Goal: Find specific page/section: Find specific page/section

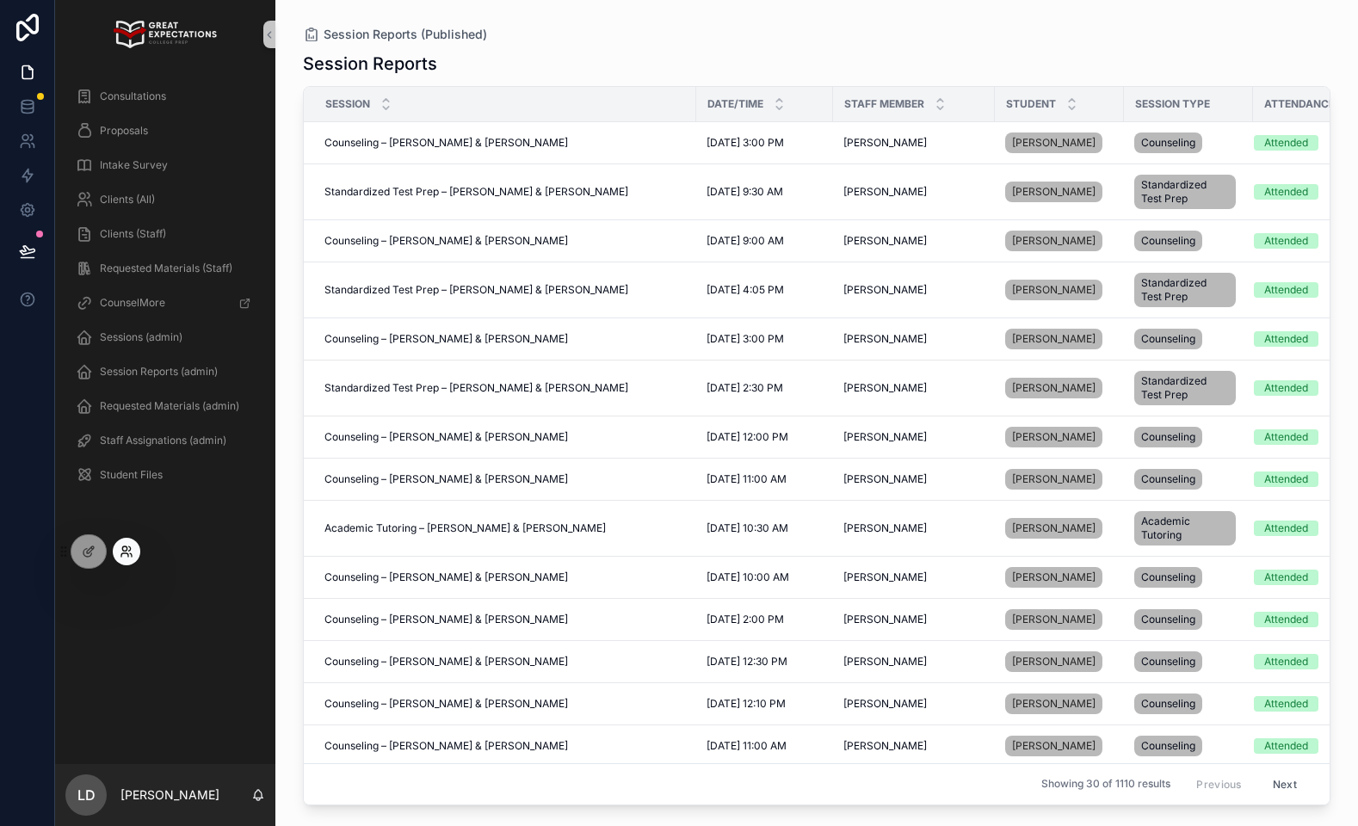
click at [129, 551] on icon at bounding box center [130, 548] width 2 height 4
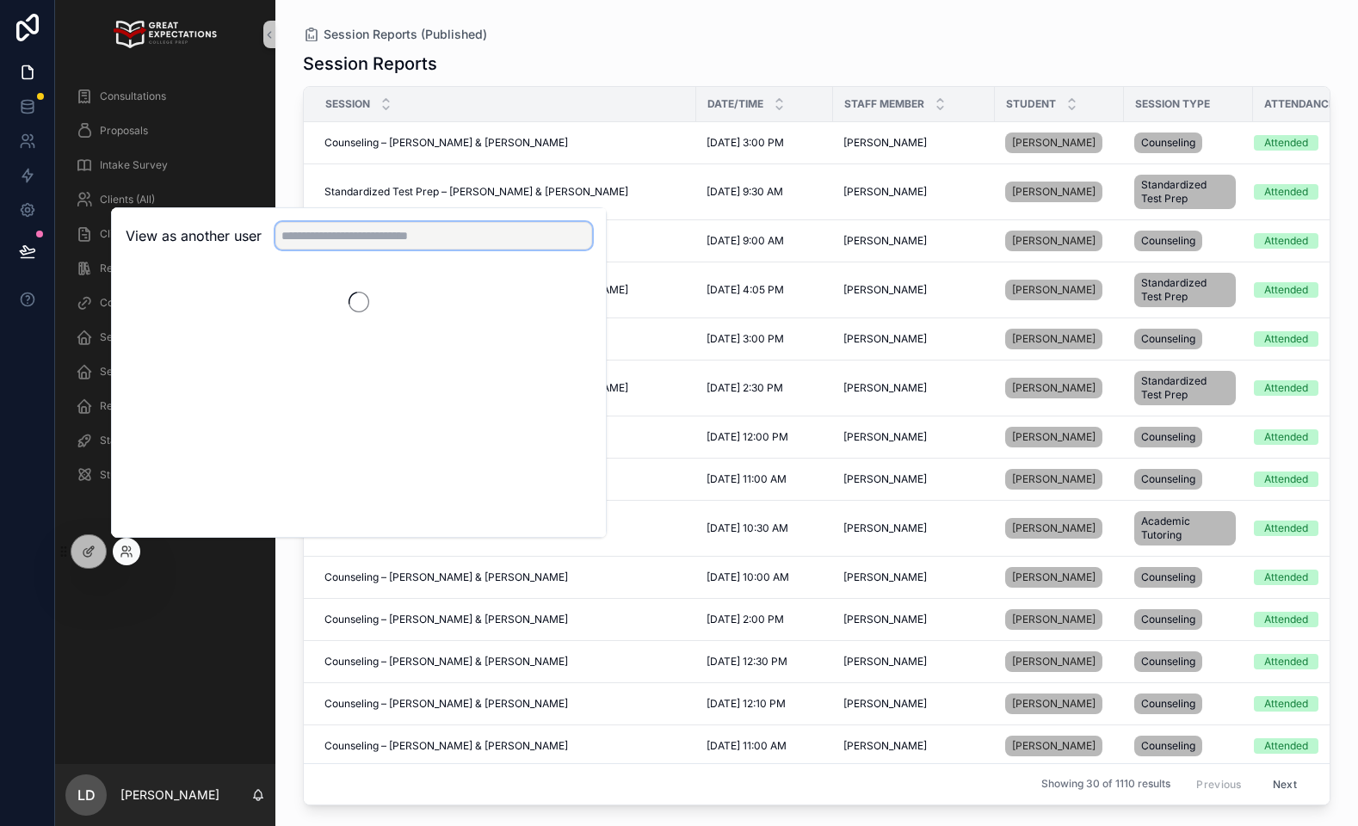
click at [339, 248] on input "text" at bounding box center [433, 236] width 317 height 28
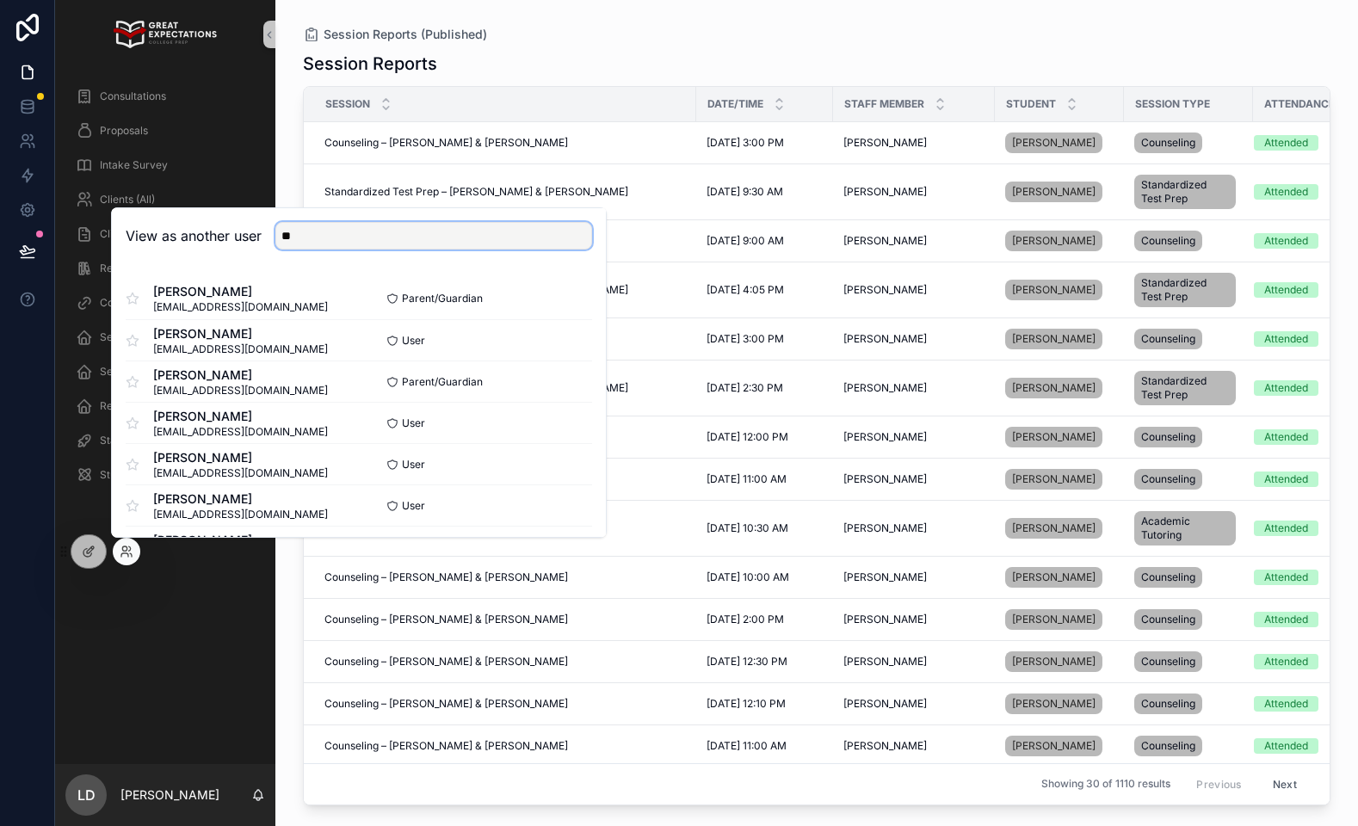
type input "*"
type input "****"
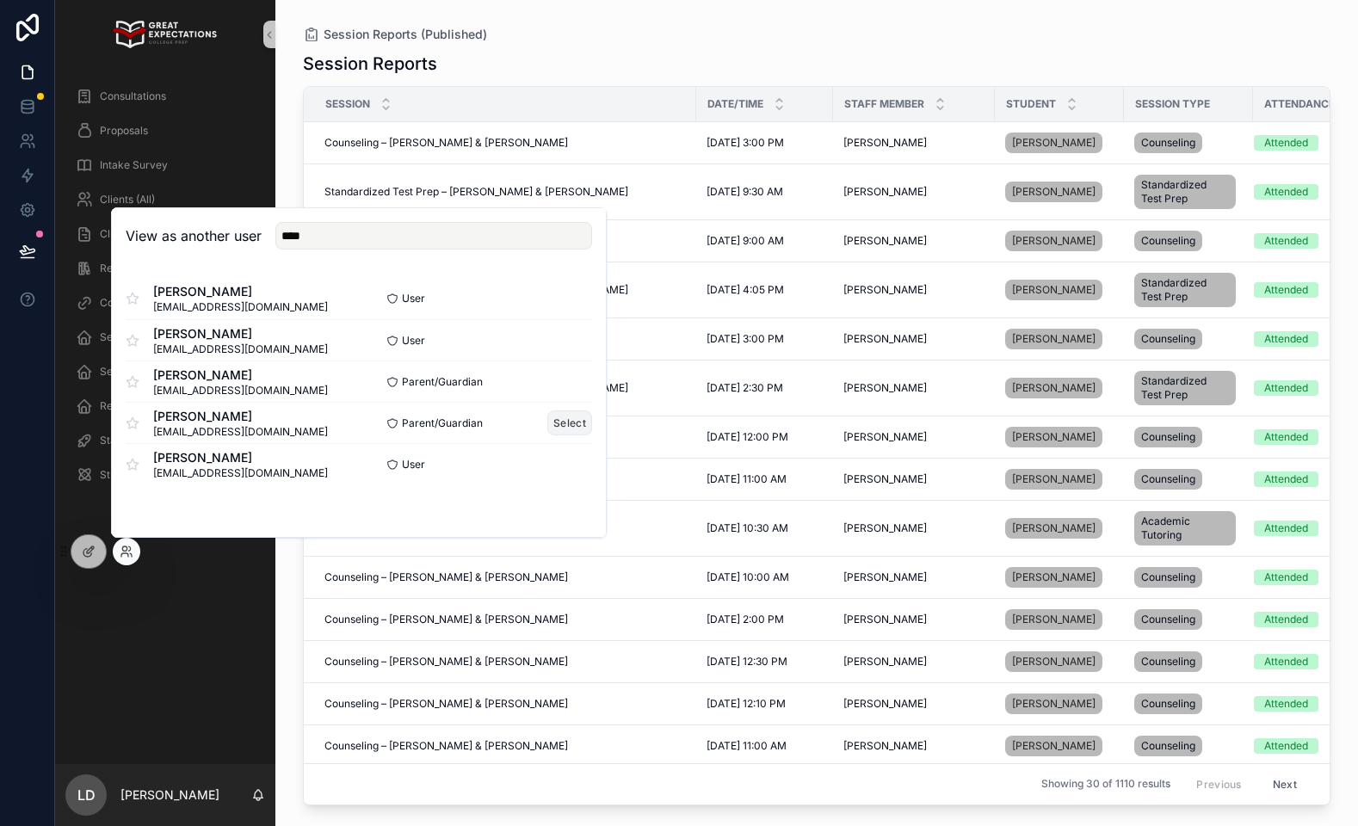
click at [570, 426] on button "Select" at bounding box center [569, 422] width 45 height 25
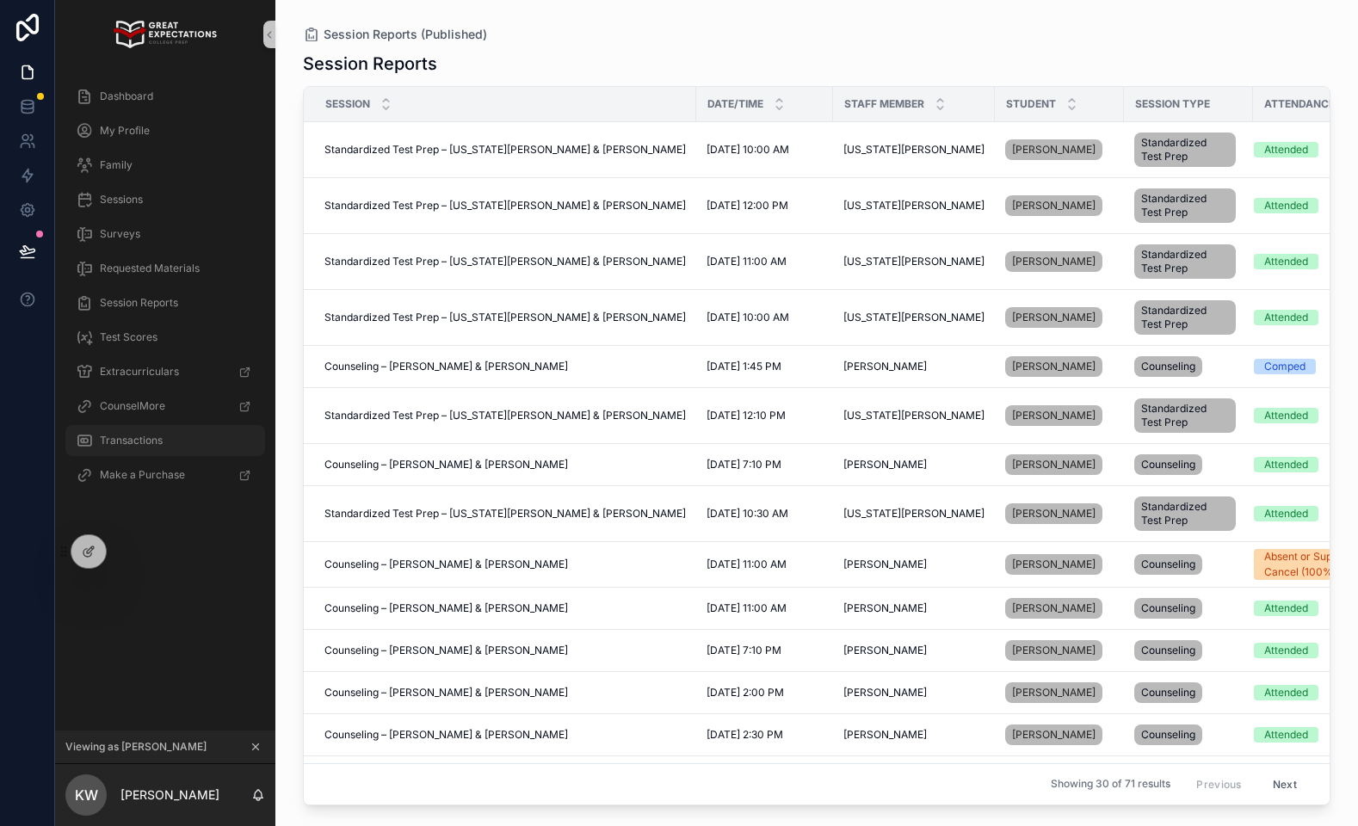
click at [147, 443] on span "Transactions" at bounding box center [131, 441] width 63 height 14
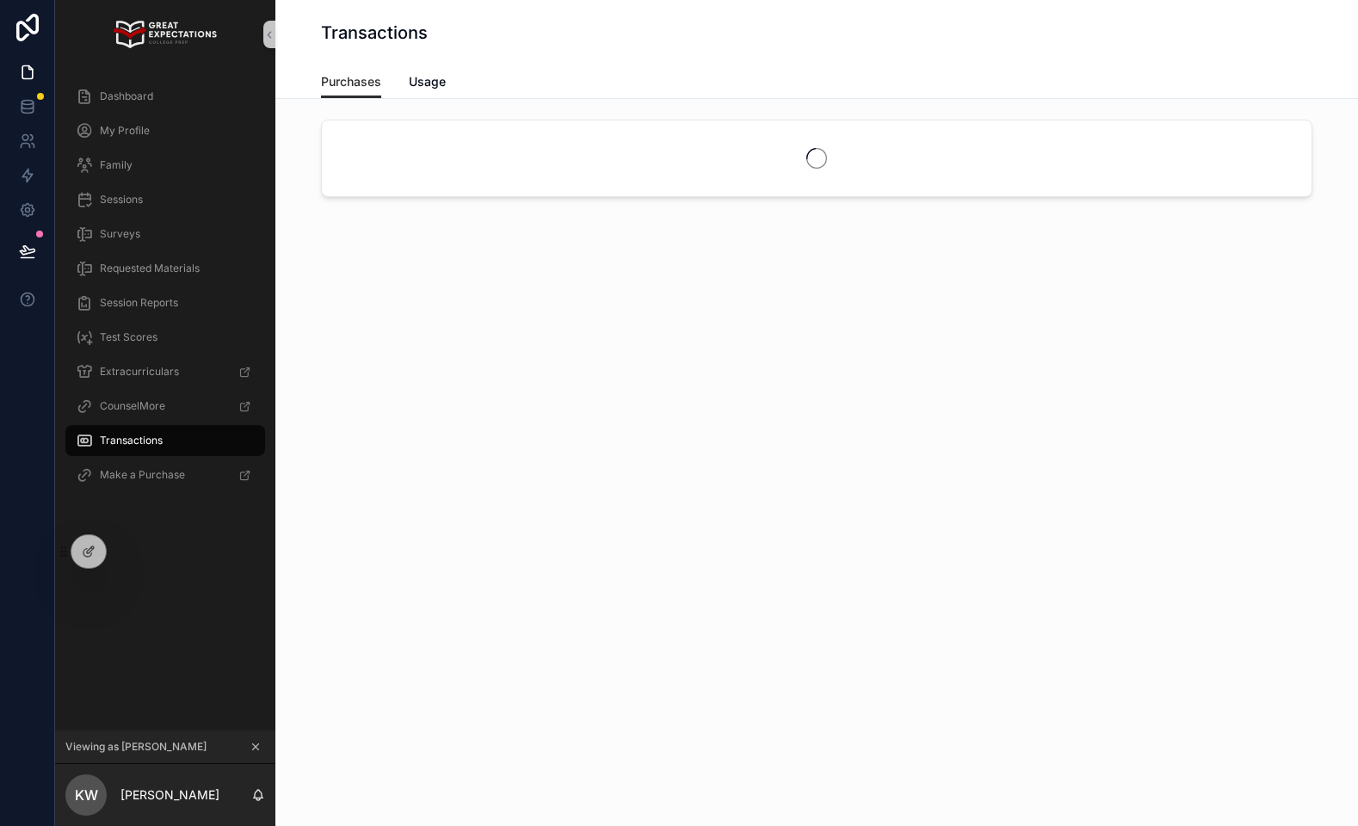
click at [453, 78] on div "Purchases Usage" at bounding box center [816, 81] width 991 height 33
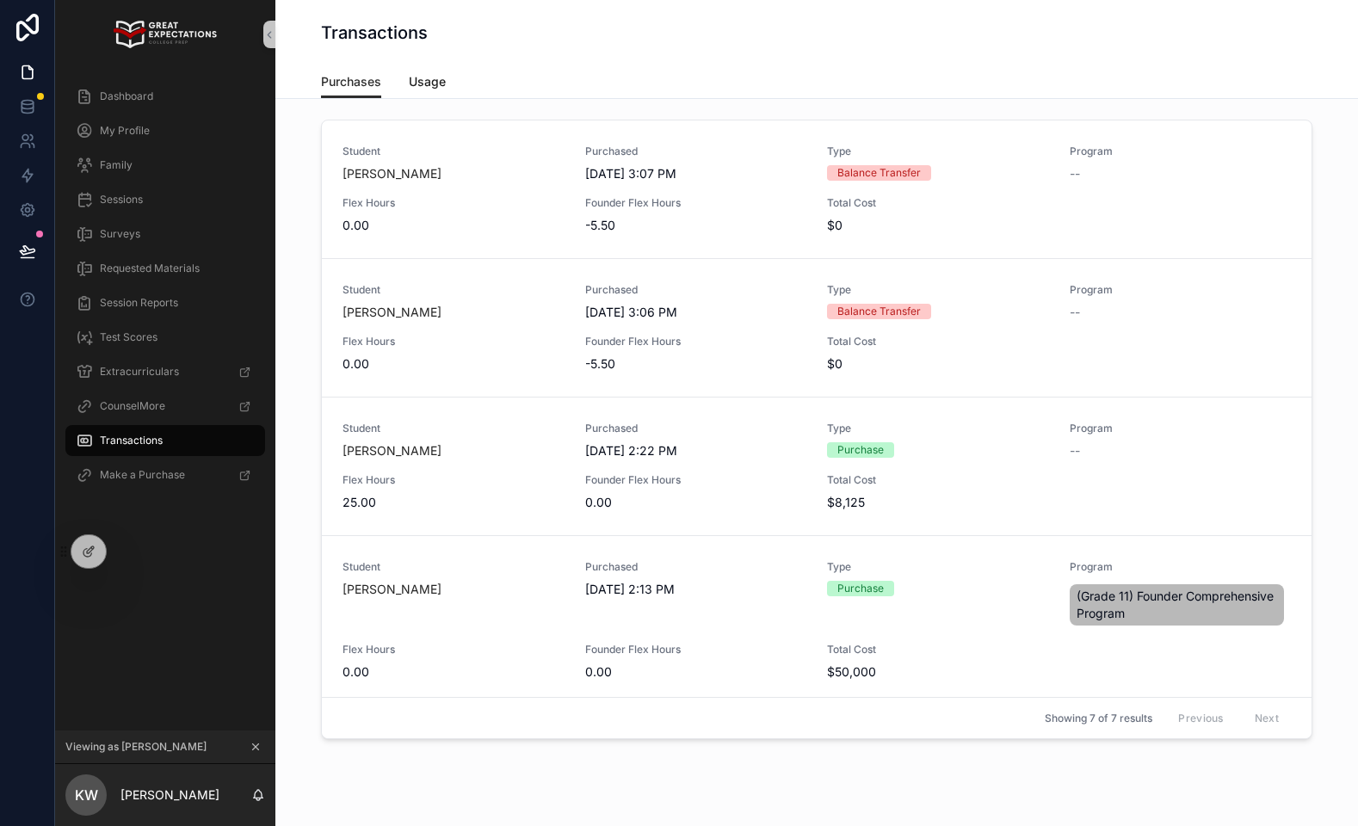
click at [442, 85] on span "Usage" at bounding box center [427, 81] width 37 height 17
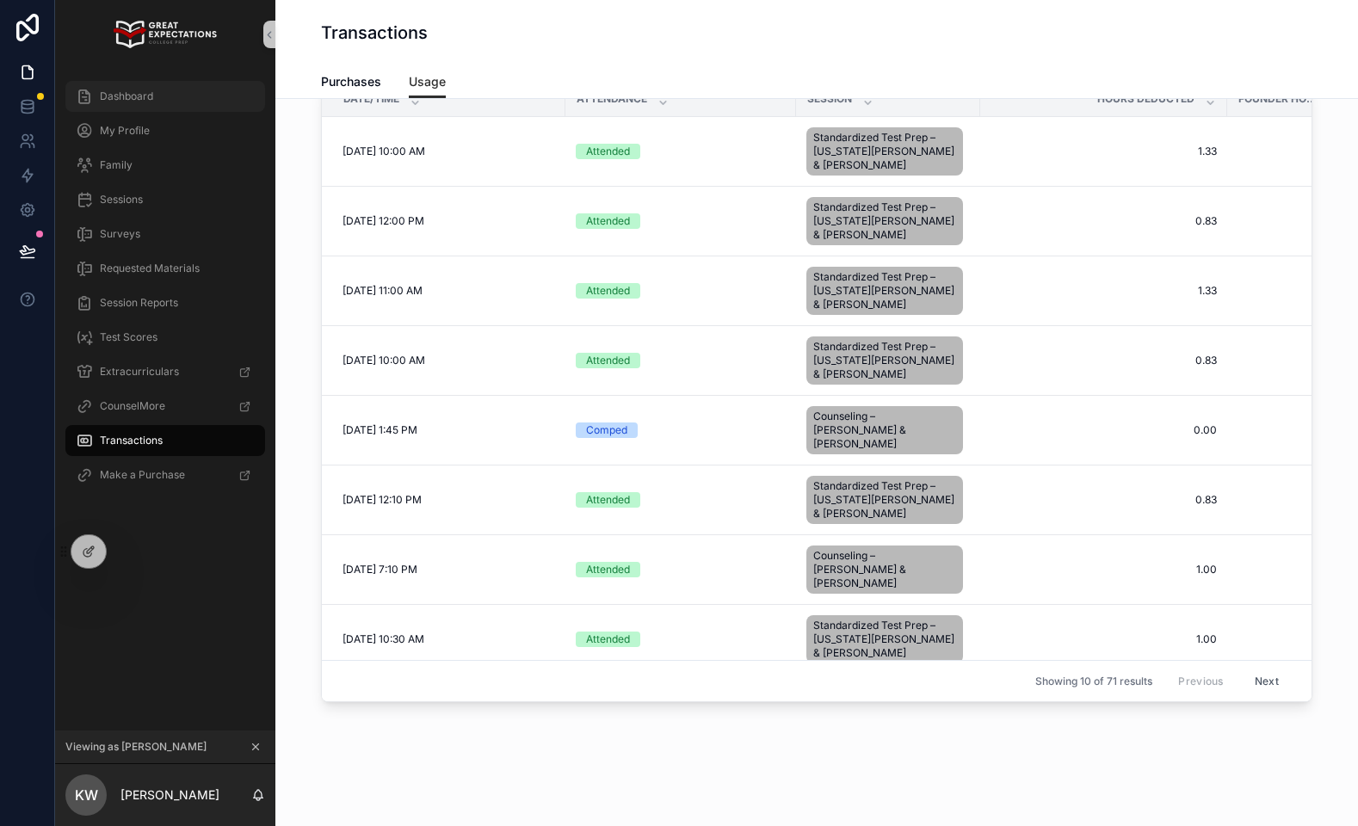
click at [151, 96] on span "Dashboard" at bounding box center [126, 96] width 53 height 14
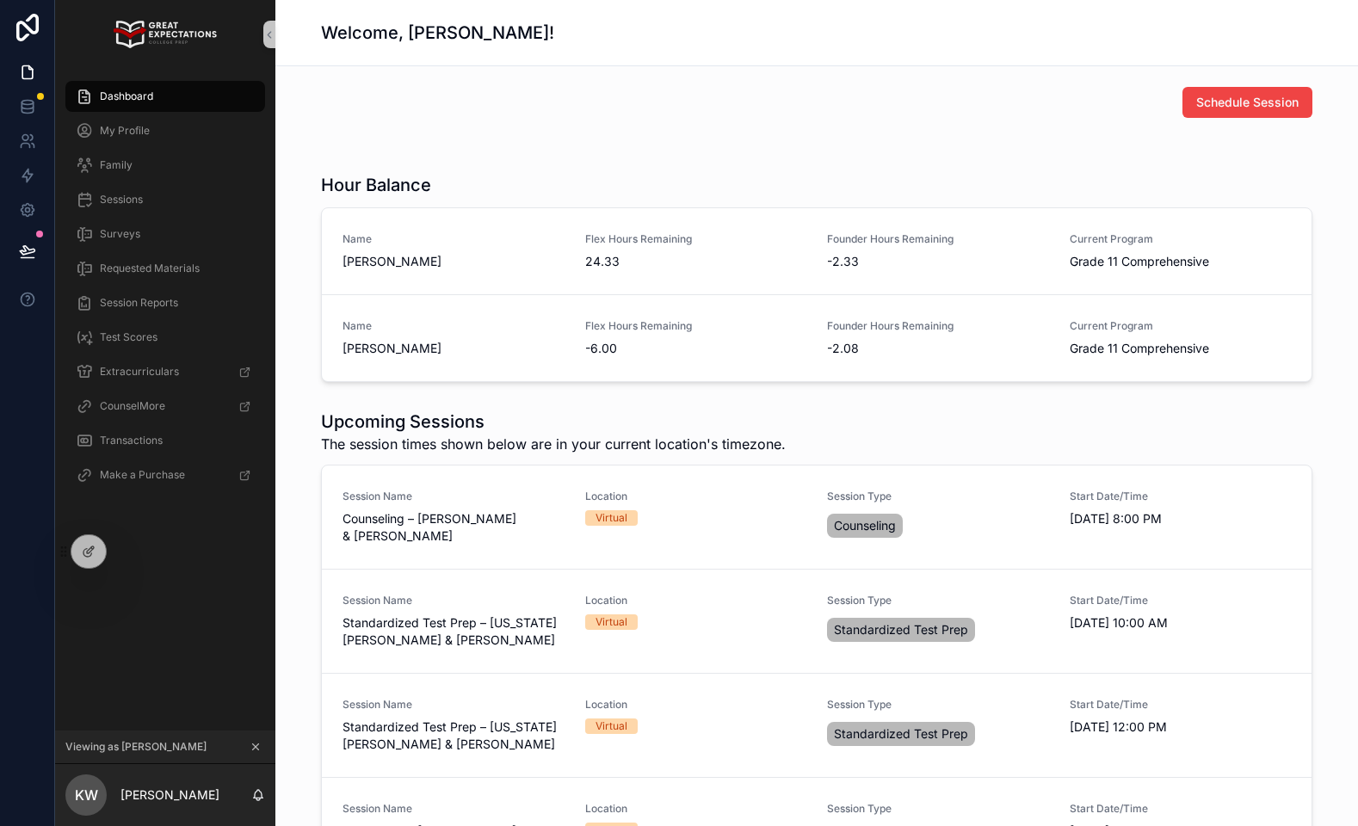
click at [668, 123] on div "Schedule Session" at bounding box center [817, 102] width 1012 height 45
click at [711, 113] on div "Schedule Session" at bounding box center [816, 102] width 991 height 31
click at [731, 112] on div "Schedule Session" at bounding box center [816, 102] width 991 height 31
click at [935, 177] on div "Hour Balance" at bounding box center [816, 185] width 991 height 24
click at [785, 185] on div "Hour Balance" at bounding box center [816, 185] width 991 height 24
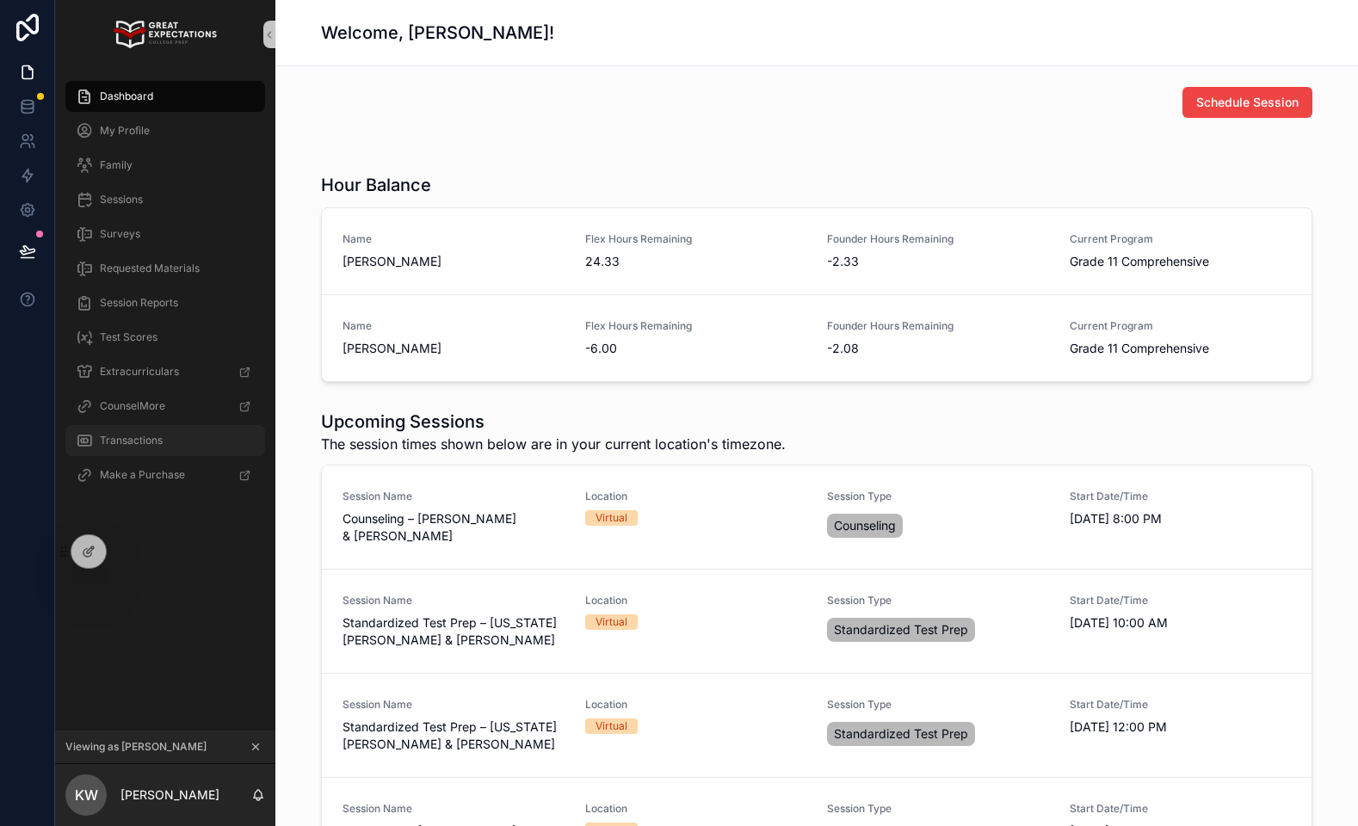
click at [127, 444] on span "Transactions" at bounding box center [131, 441] width 63 height 14
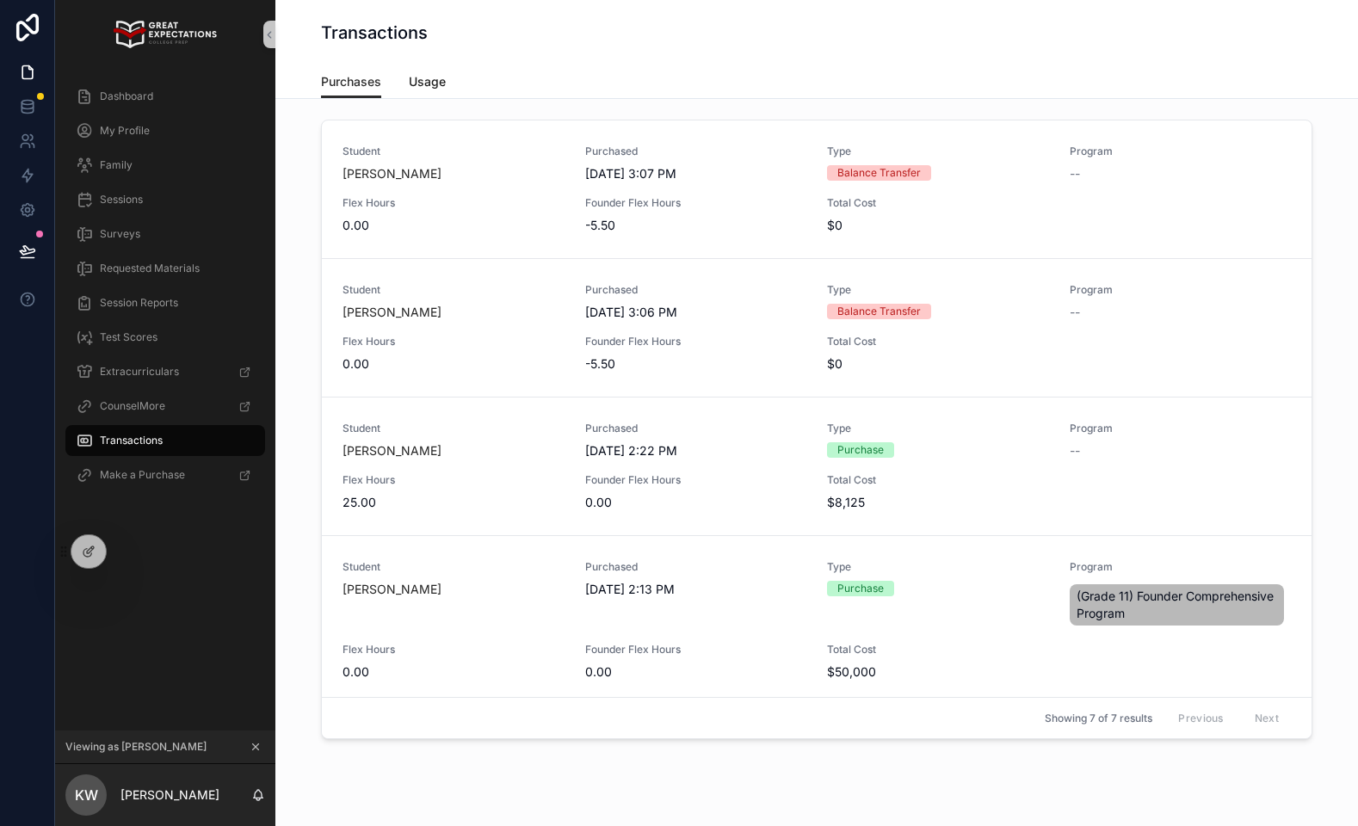
click at [438, 77] on span "Usage" at bounding box center [427, 81] width 37 height 17
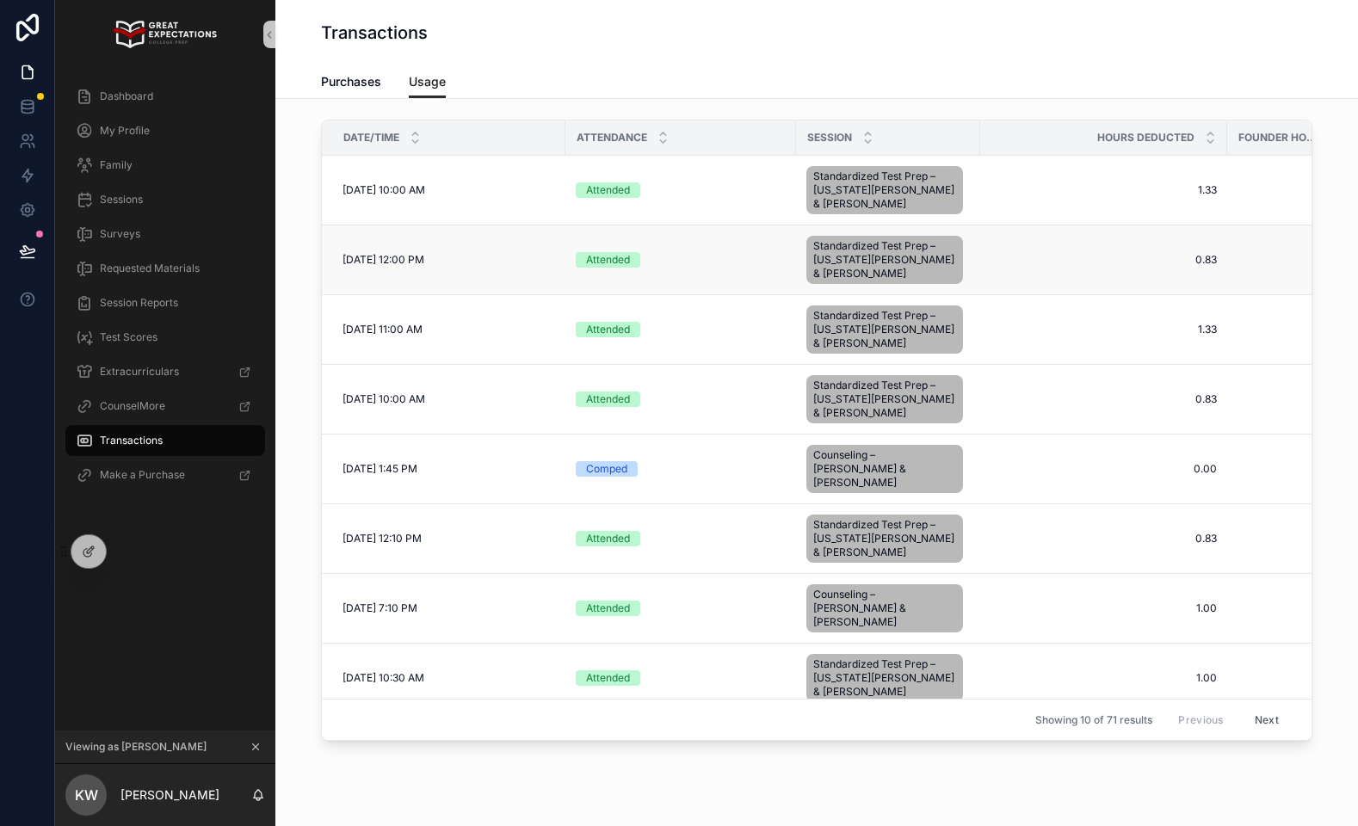
scroll to position [0, 46]
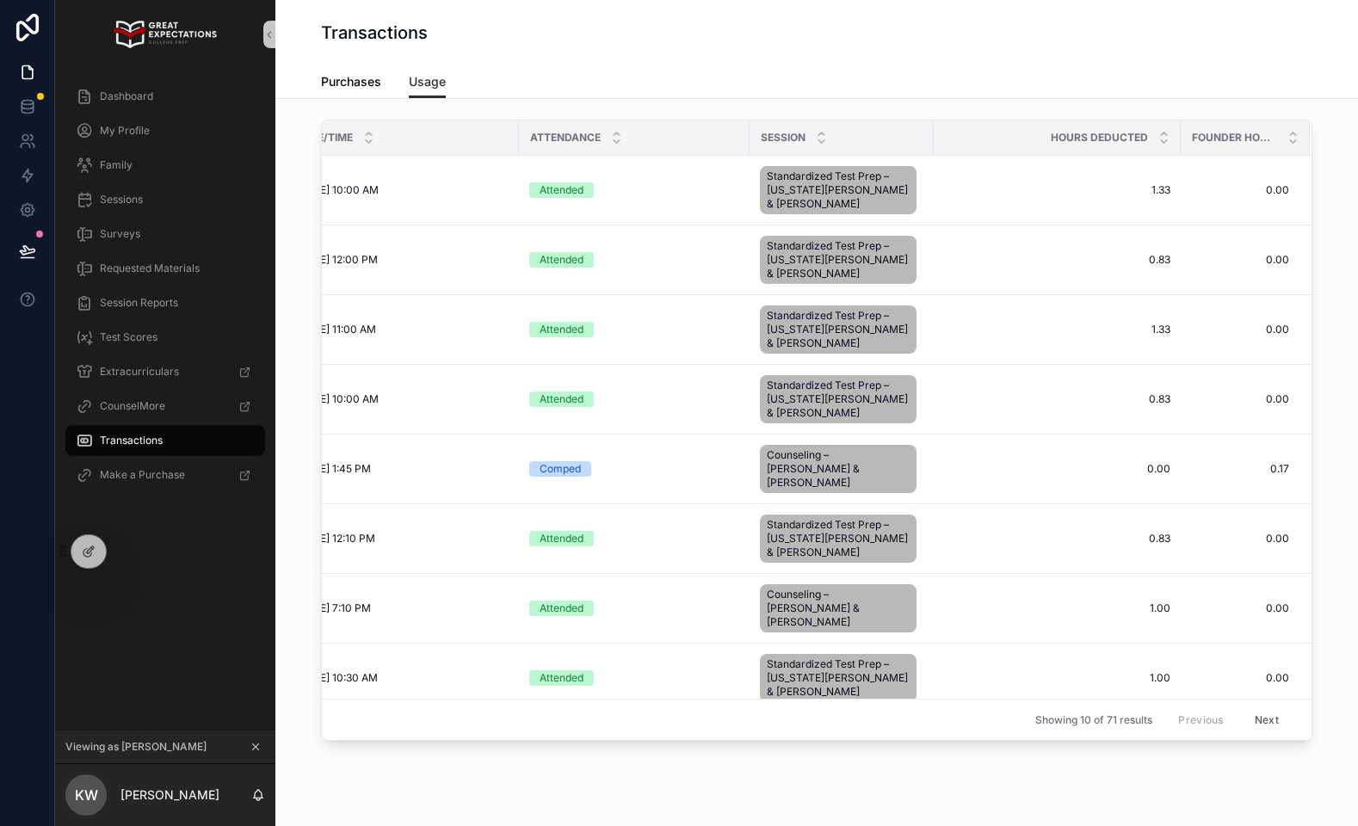
click at [1261, 715] on button "Next" at bounding box center [1266, 719] width 48 height 27
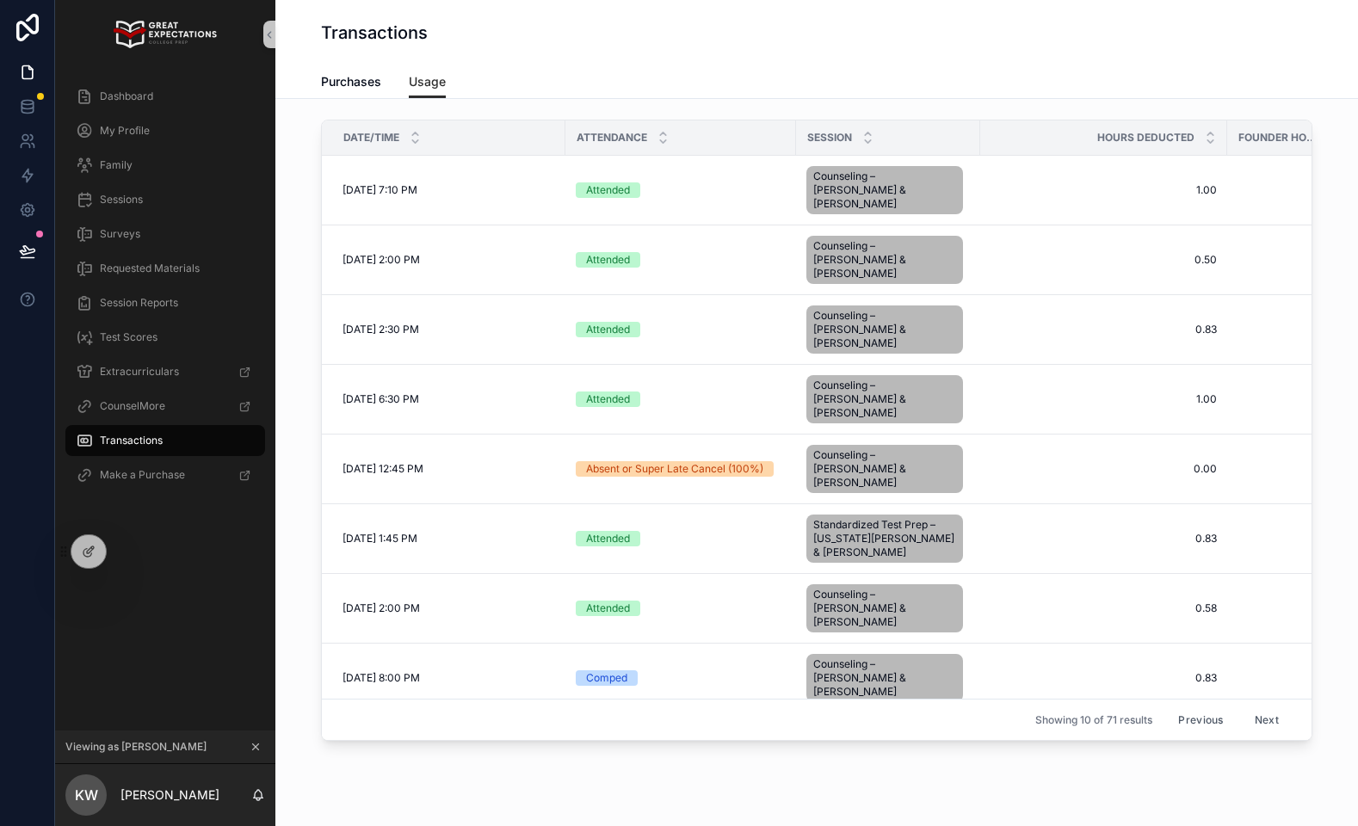
click at [1266, 725] on button "Next" at bounding box center [1266, 719] width 48 height 27
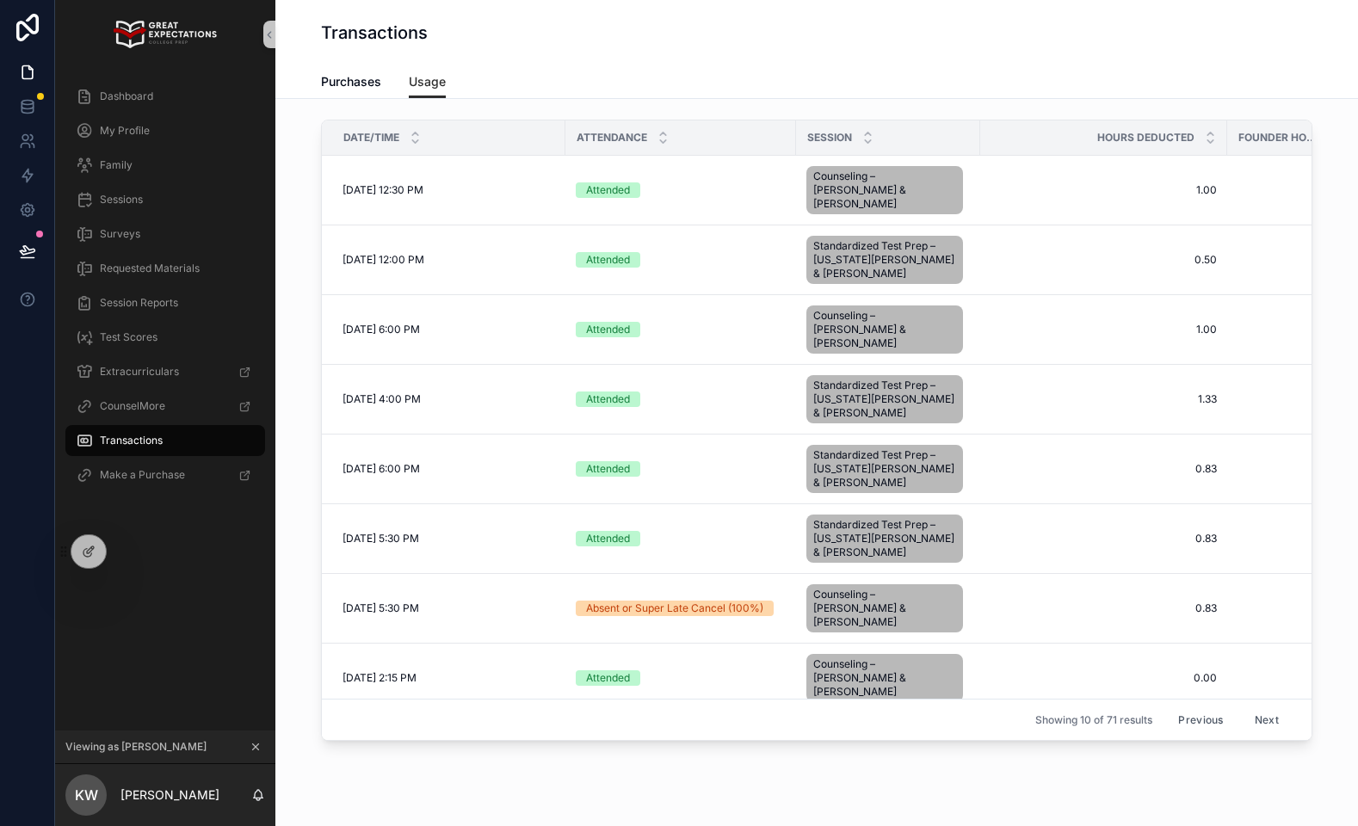
click at [1266, 725] on button "Next" at bounding box center [1266, 719] width 48 height 27
click at [1266, 725] on div "Transactions Usage Purchases Usage Date/Time Attendance Session Hours Deducted …" at bounding box center [816, 413] width 1082 height 826
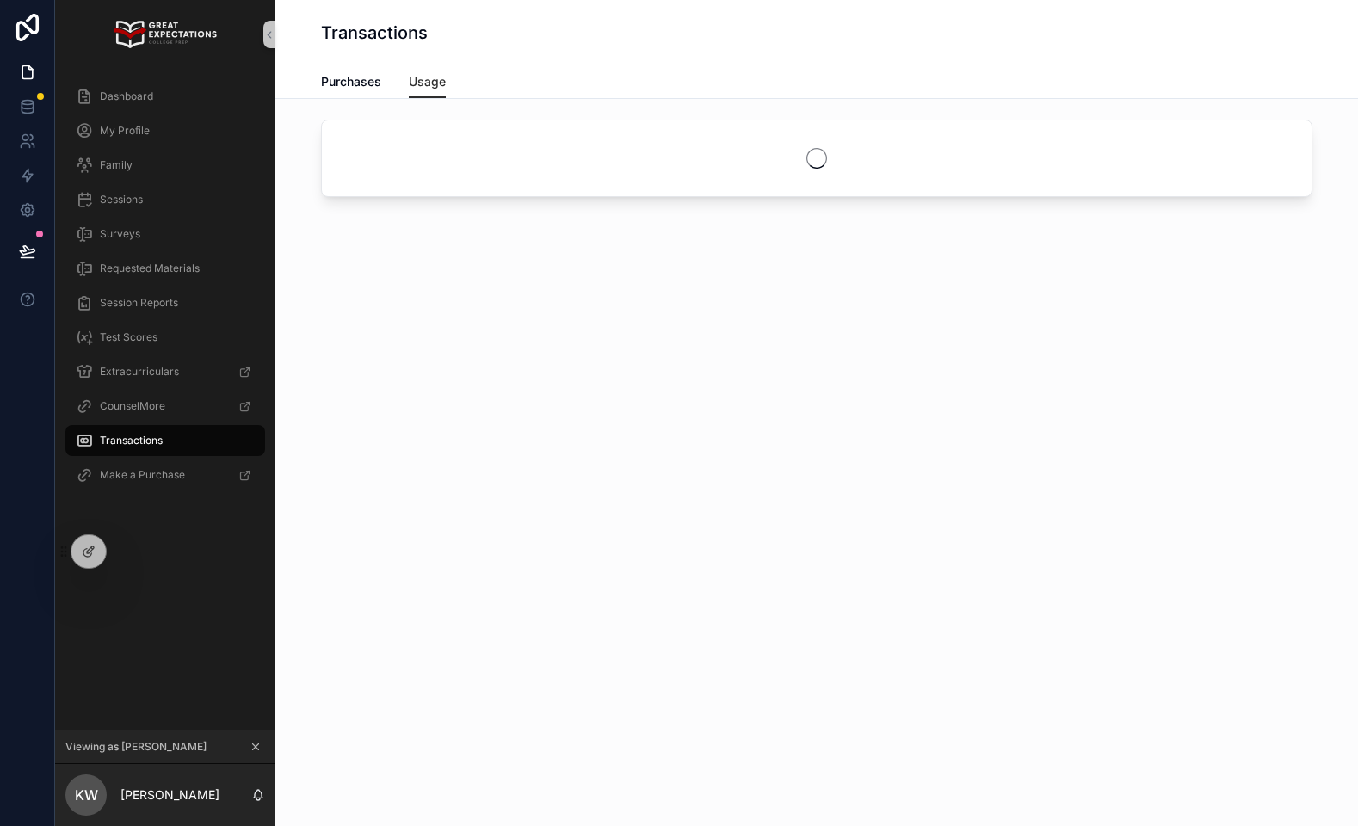
click at [1266, 725] on div "Transactions Usage Purchases Usage" at bounding box center [816, 413] width 1082 height 826
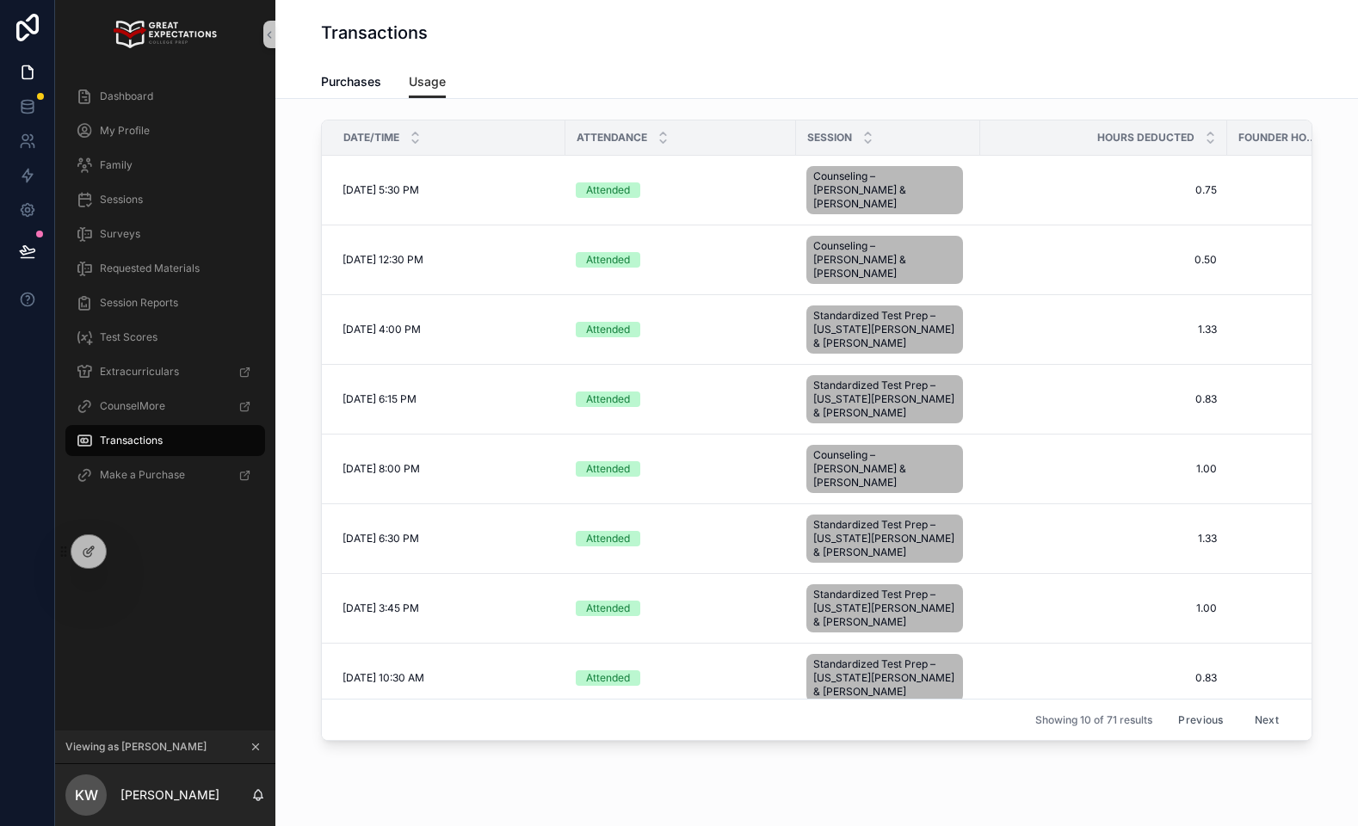
click at [1266, 725] on button "Next" at bounding box center [1266, 719] width 48 height 27
click at [1266, 725] on div "Transactions Usage Purchases Usage Date/Time Attendance Session Hours Deducted …" at bounding box center [816, 413] width 1082 height 826
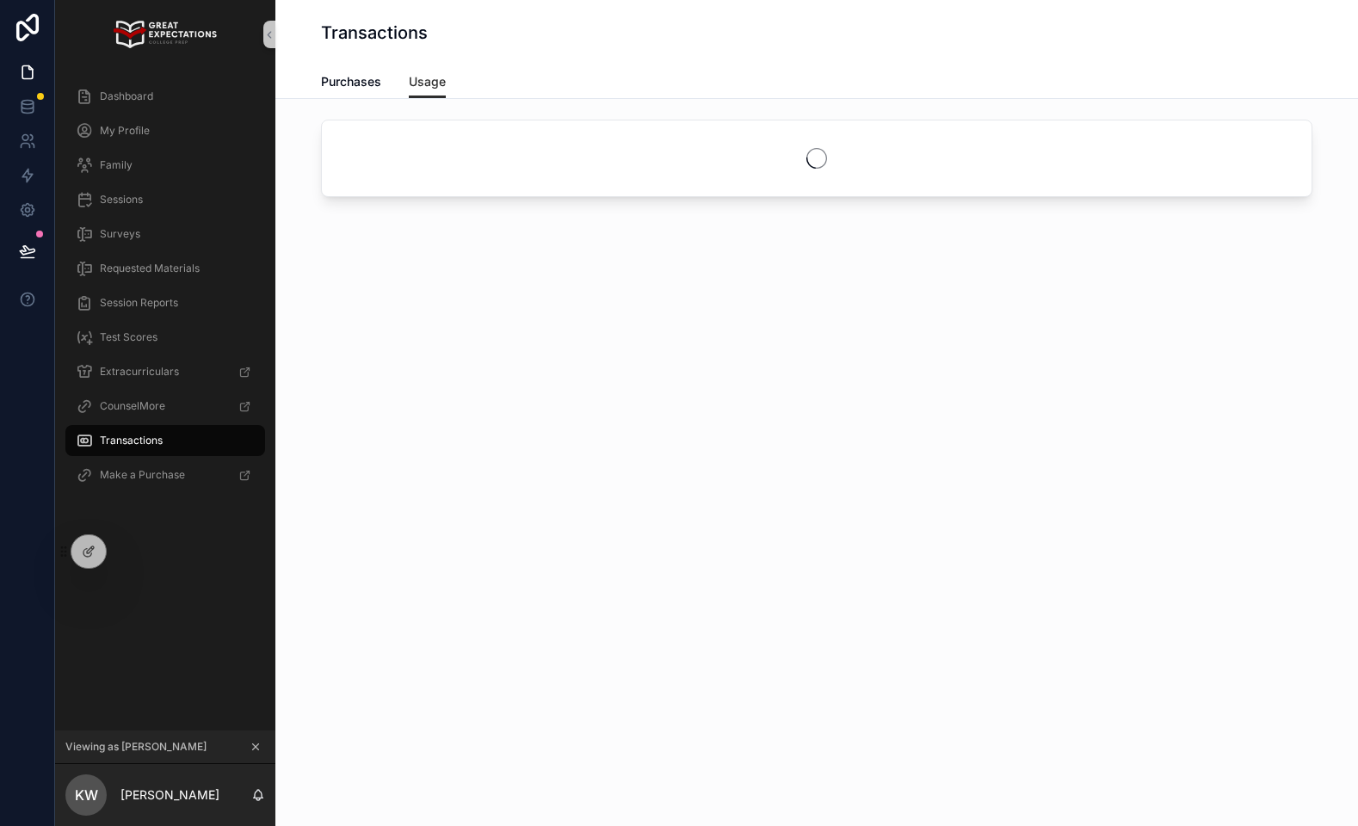
click at [1266, 725] on div "Transactions Usage Purchases Usage" at bounding box center [816, 413] width 1082 height 826
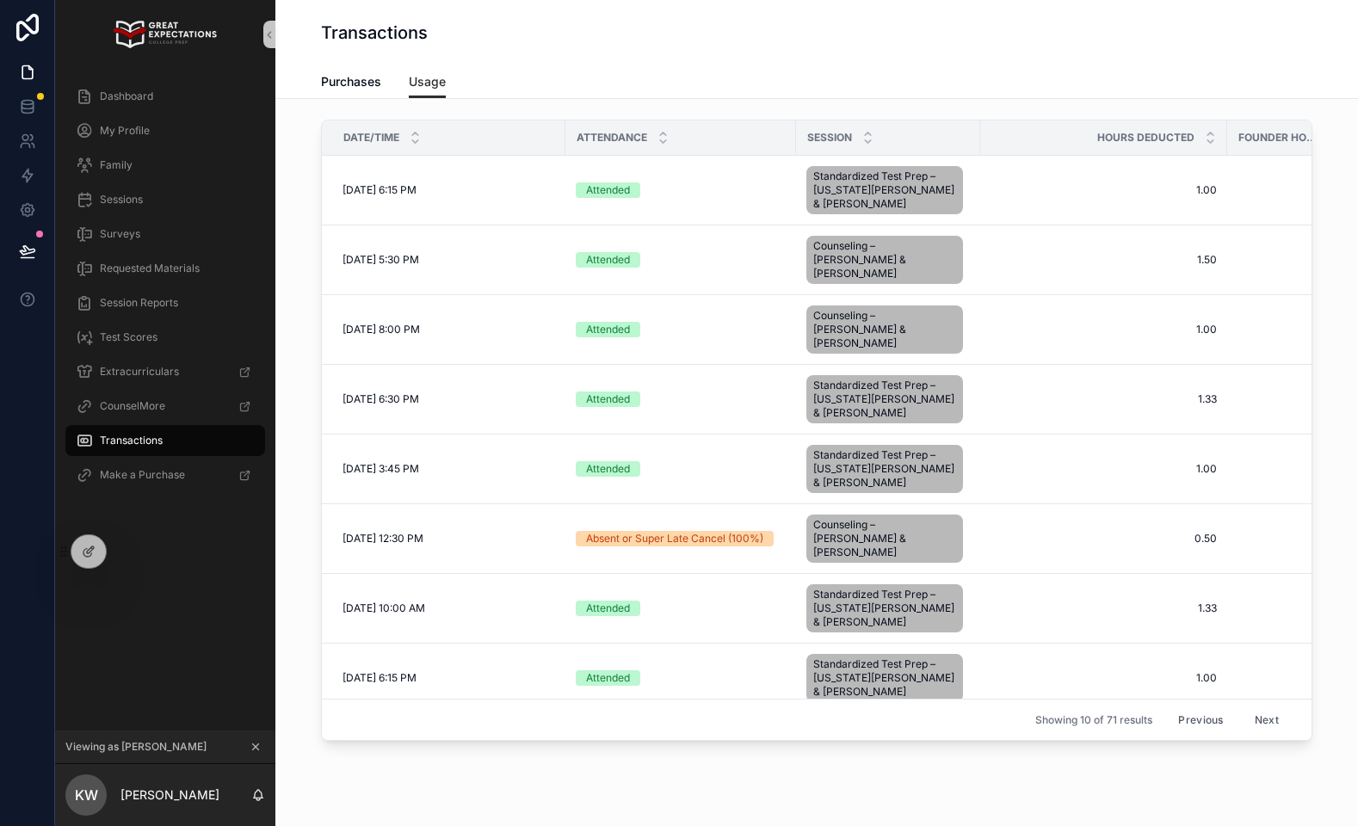
click at [1266, 725] on button "Next" at bounding box center [1266, 719] width 48 height 27
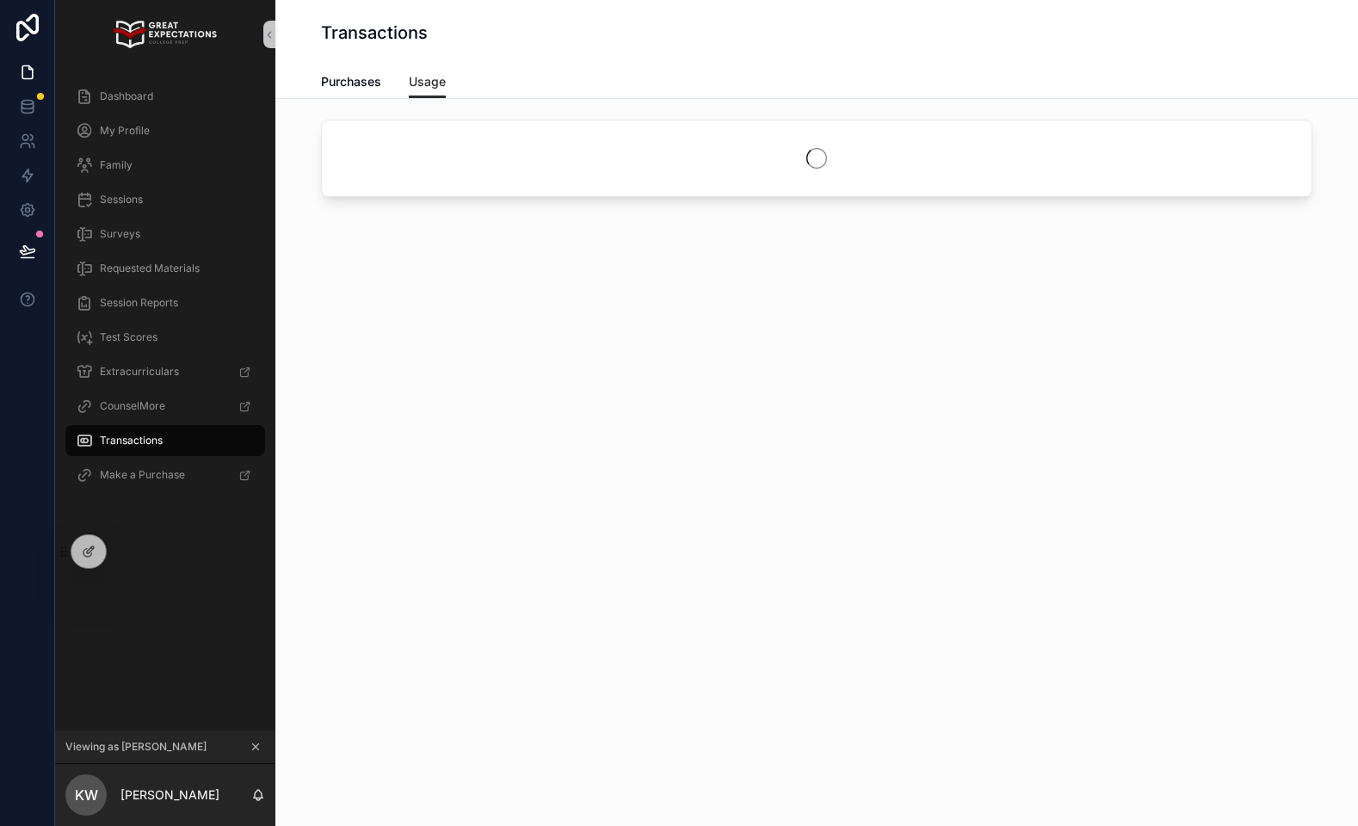
click at [1266, 725] on div "Transactions Usage Purchases Usage" at bounding box center [816, 413] width 1082 height 826
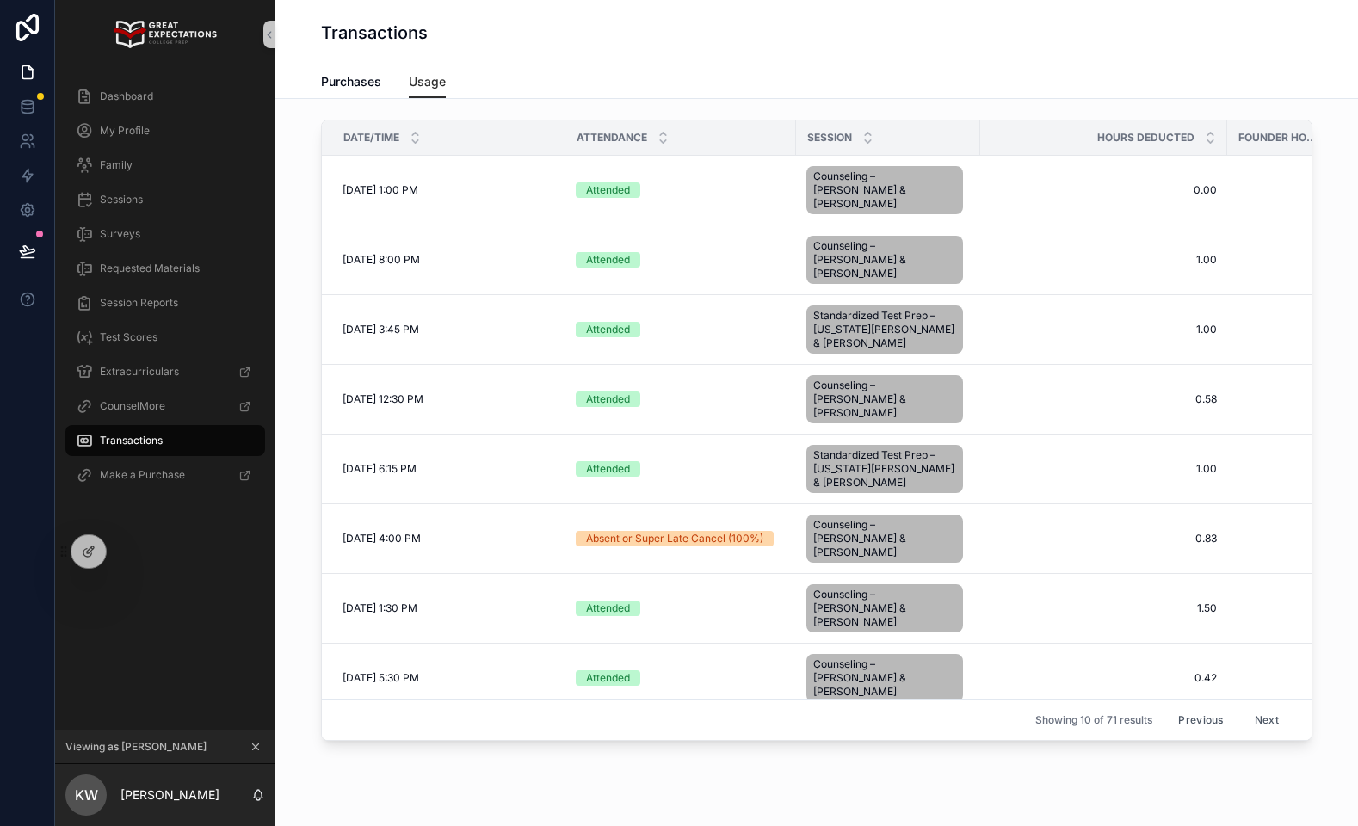
click at [1266, 725] on button "Next" at bounding box center [1266, 719] width 48 height 27
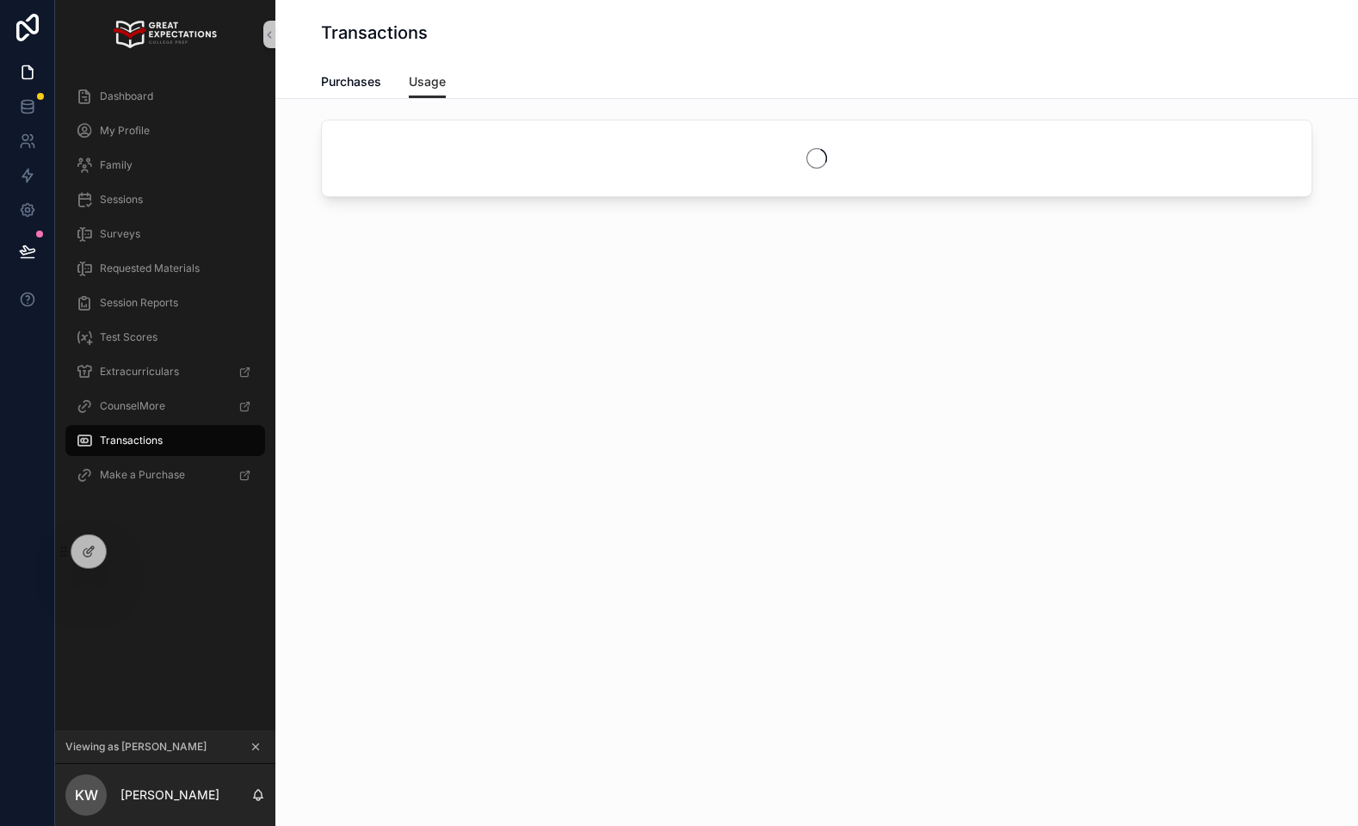
click at [1266, 725] on div "Transactions Usage Purchases Usage" at bounding box center [816, 413] width 1082 height 826
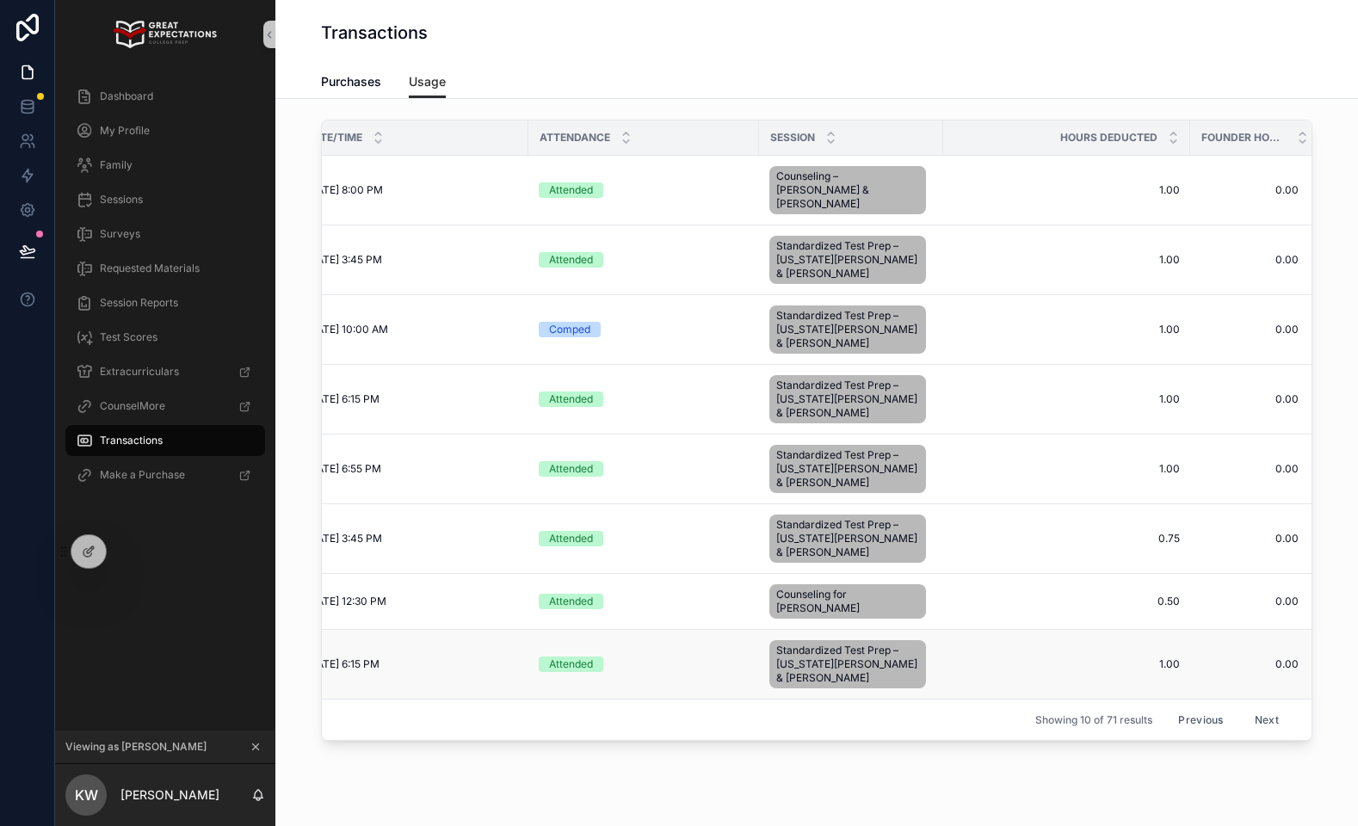
scroll to position [0, 35]
click at [1218, 720] on button "Previous" at bounding box center [1200, 719] width 69 height 27
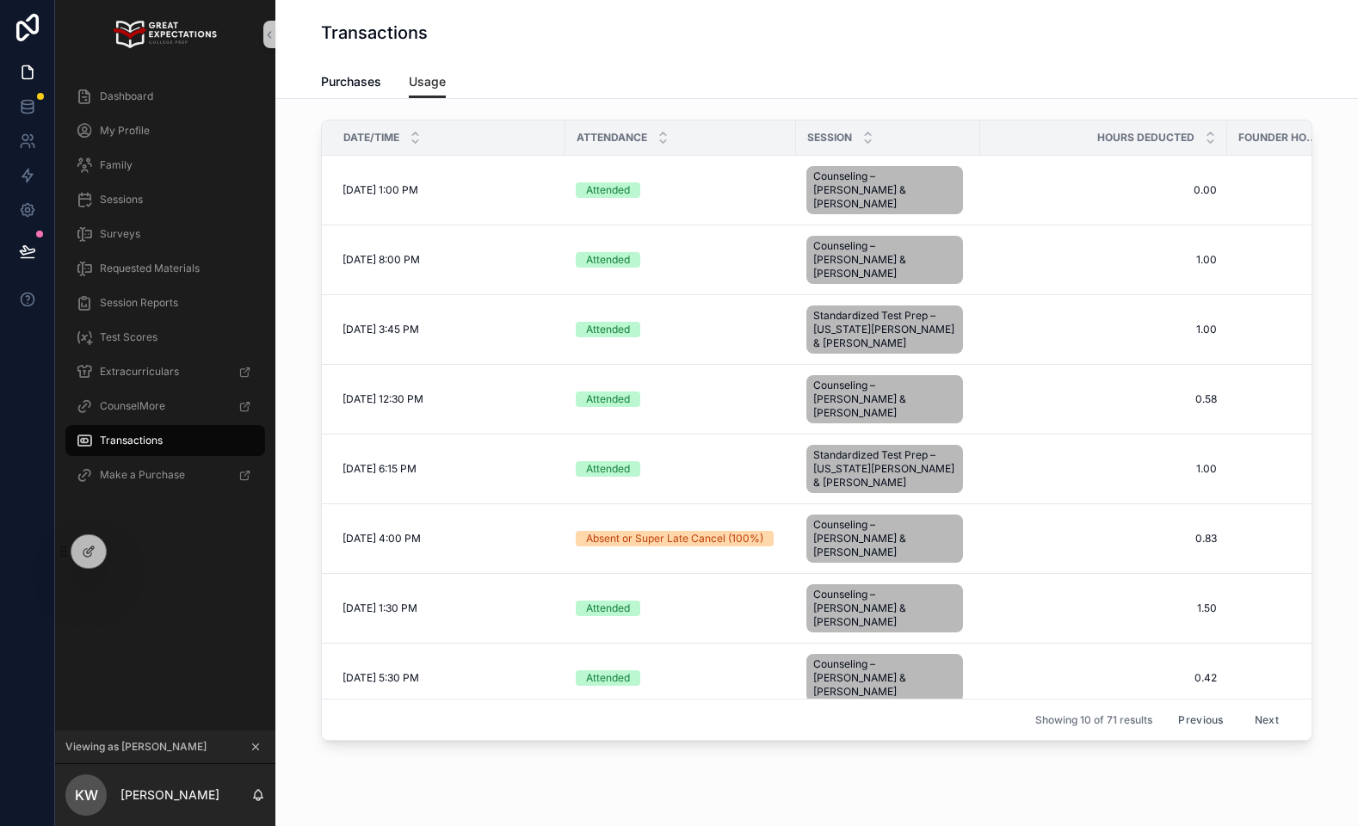
click at [1184, 718] on button "Previous" at bounding box center [1200, 719] width 69 height 27
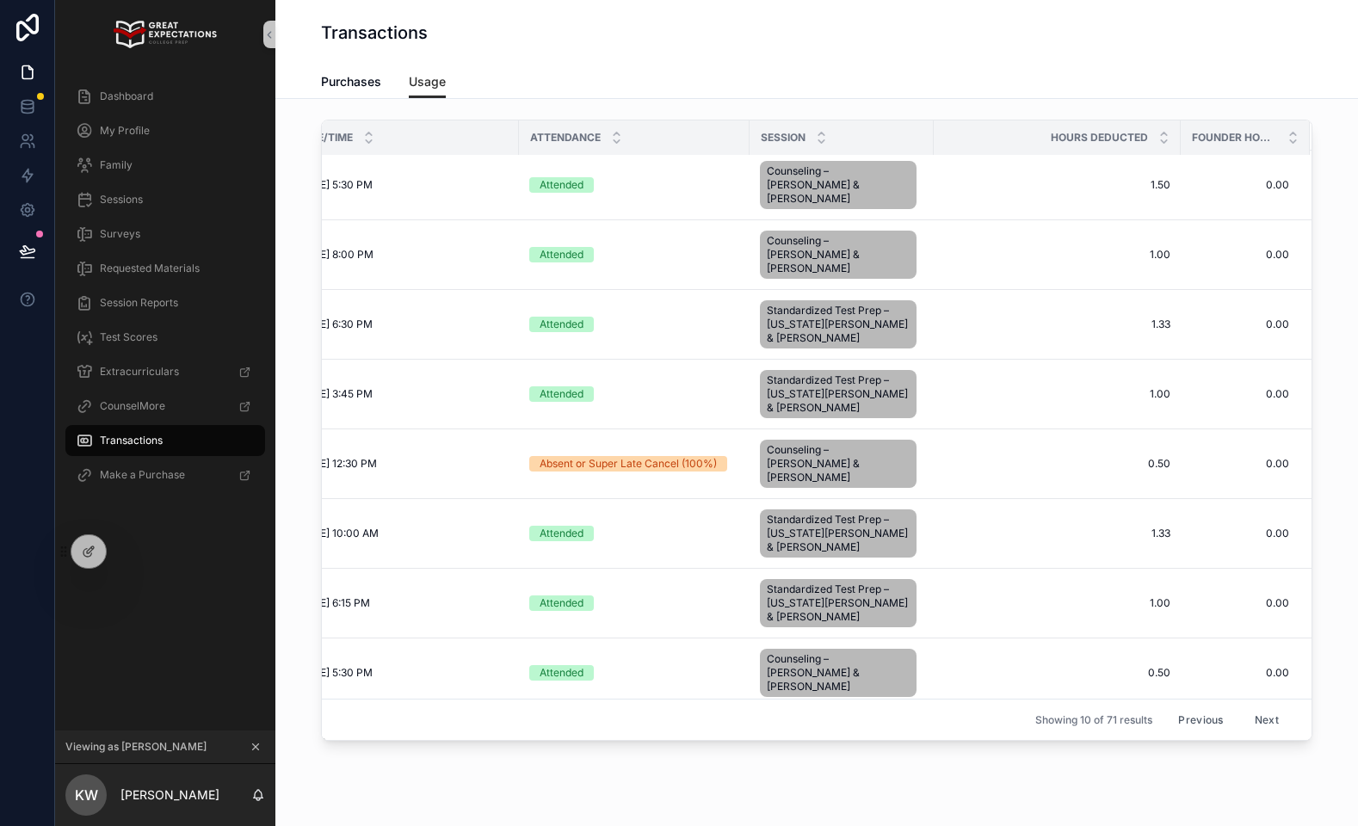
scroll to position [84, 46]
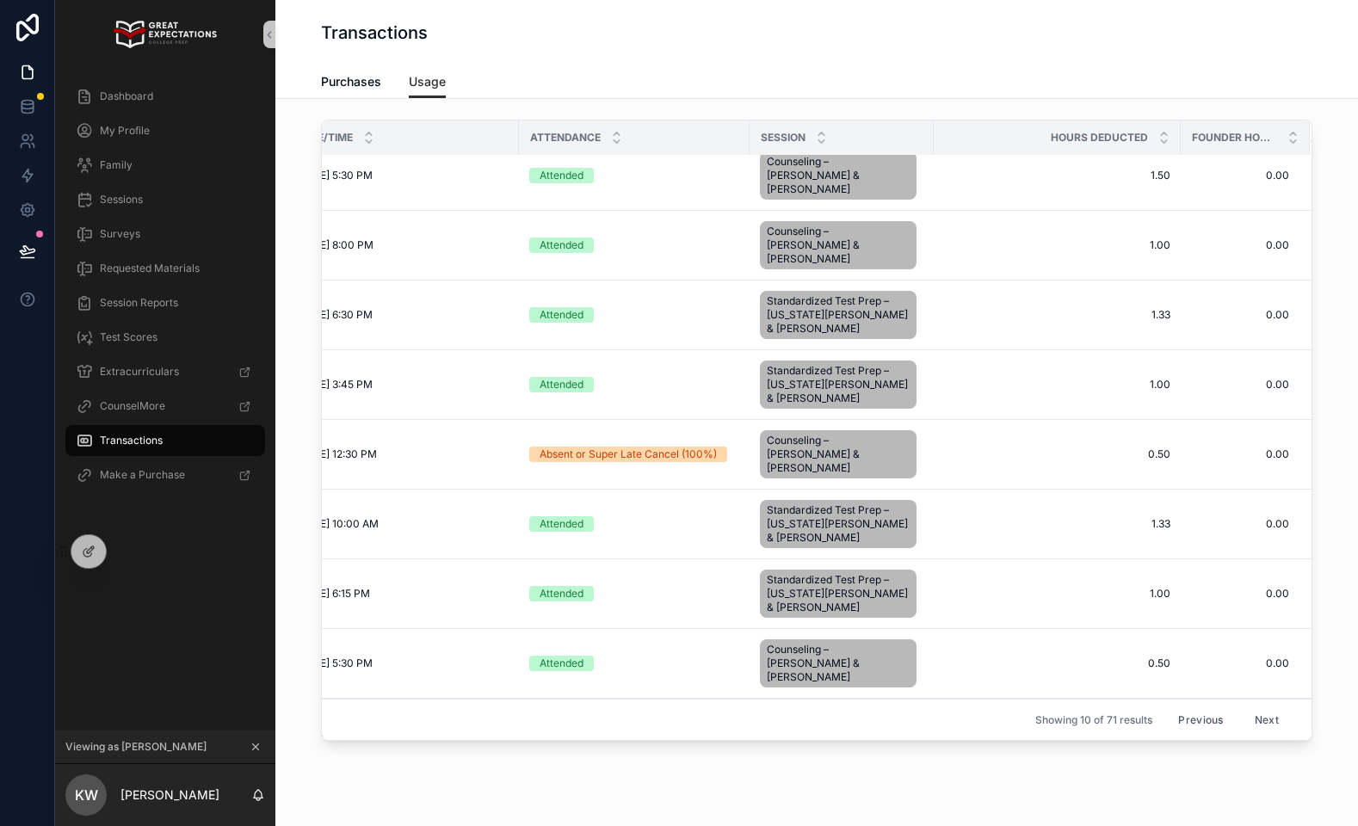
click at [1193, 728] on button "Previous" at bounding box center [1200, 719] width 69 height 27
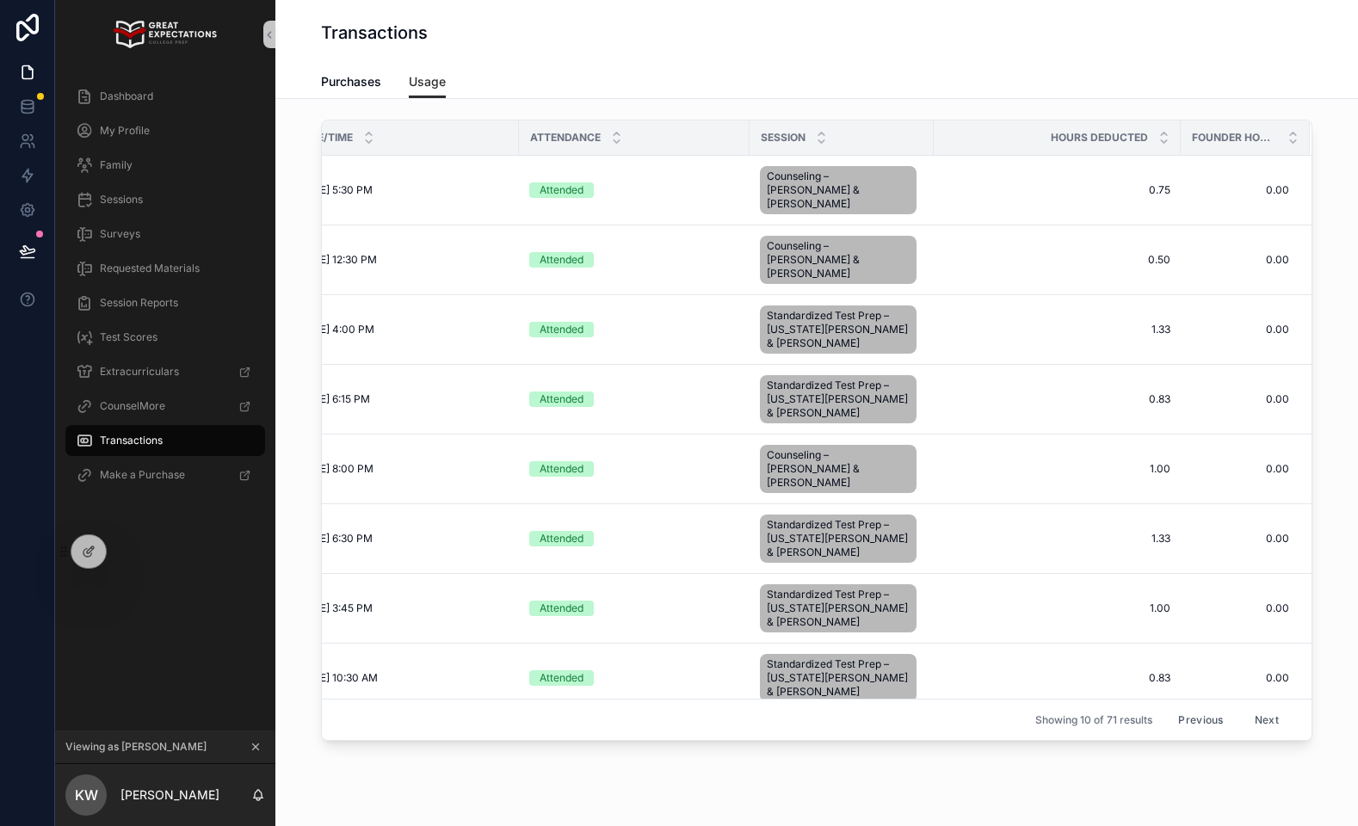
click at [1205, 722] on button "Previous" at bounding box center [1200, 719] width 69 height 27
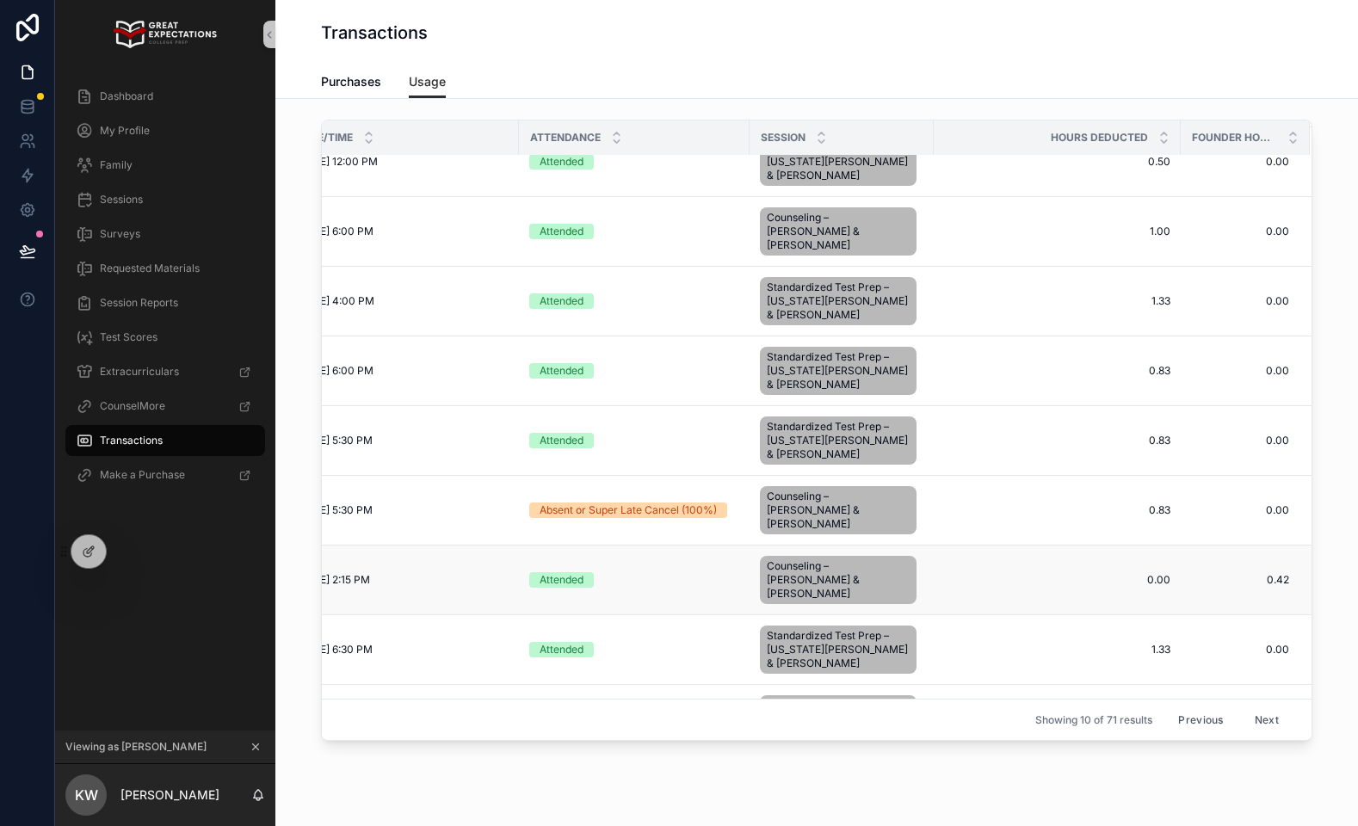
scroll to position [98, 0]
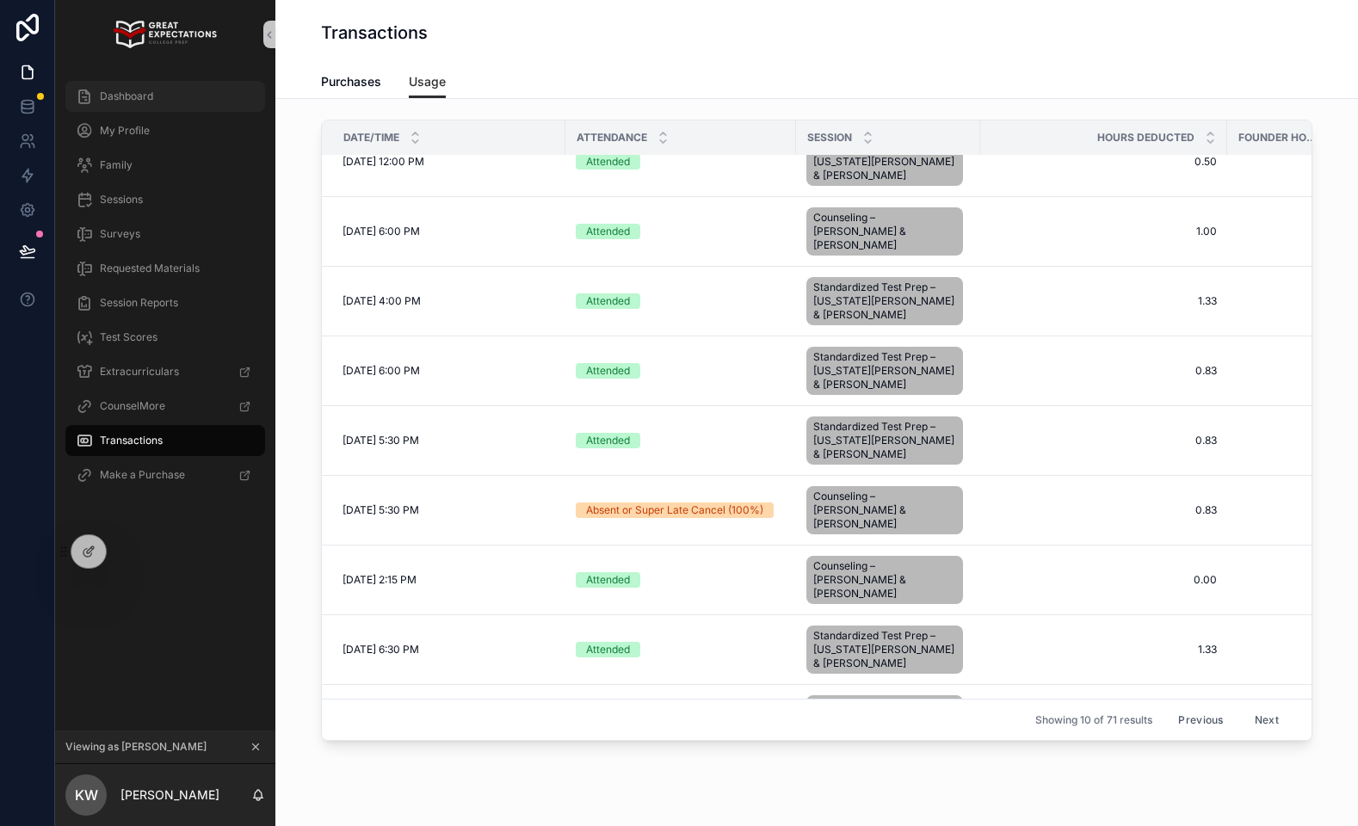
click at [148, 83] on div "Dashboard" at bounding box center [165, 97] width 179 height 28
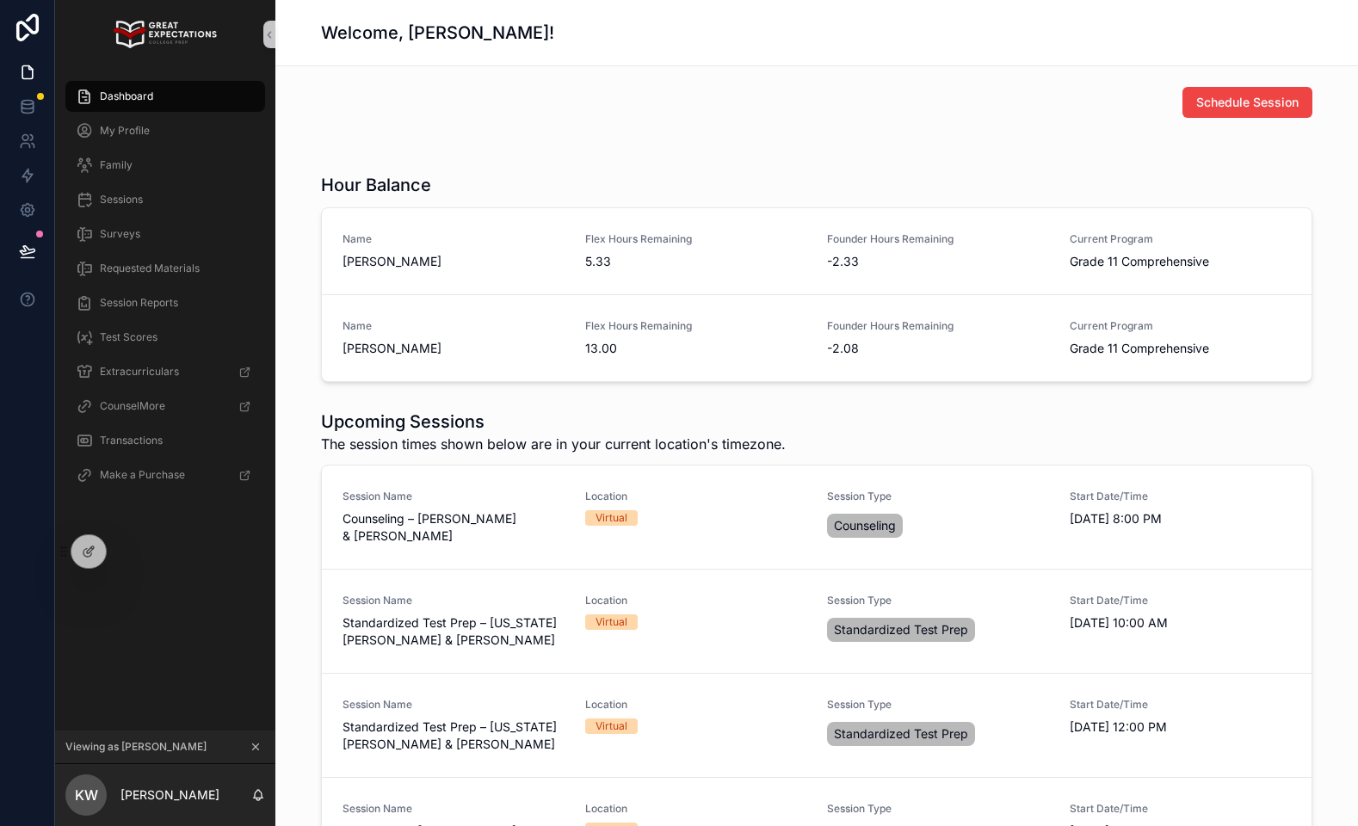
click at [170, 77] on div "Dashboard My Profile Family Sessions Surveys Requested Materials Session Report…" at bounding box center [165, 291] width 220 height 444
click at [165, 91] on div "Dashboard" at bounding box center [165, 97] width 179 height 28
click at [163, 143] on div "My Profile" at bounding box center [165, 131] width 179 height 28
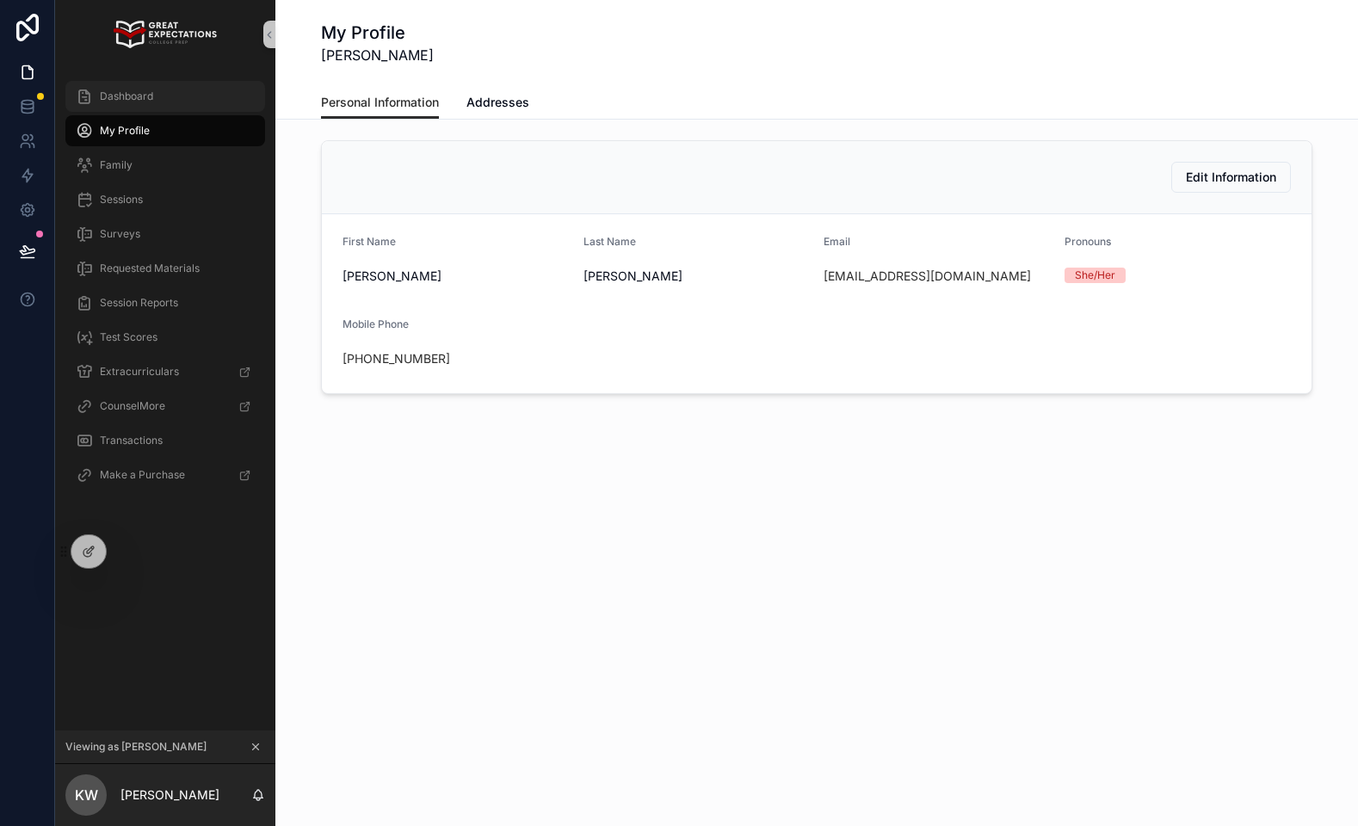
click at [161, 102] on div "Dashboard" at bounding box center [165, 97] width 179 height 28
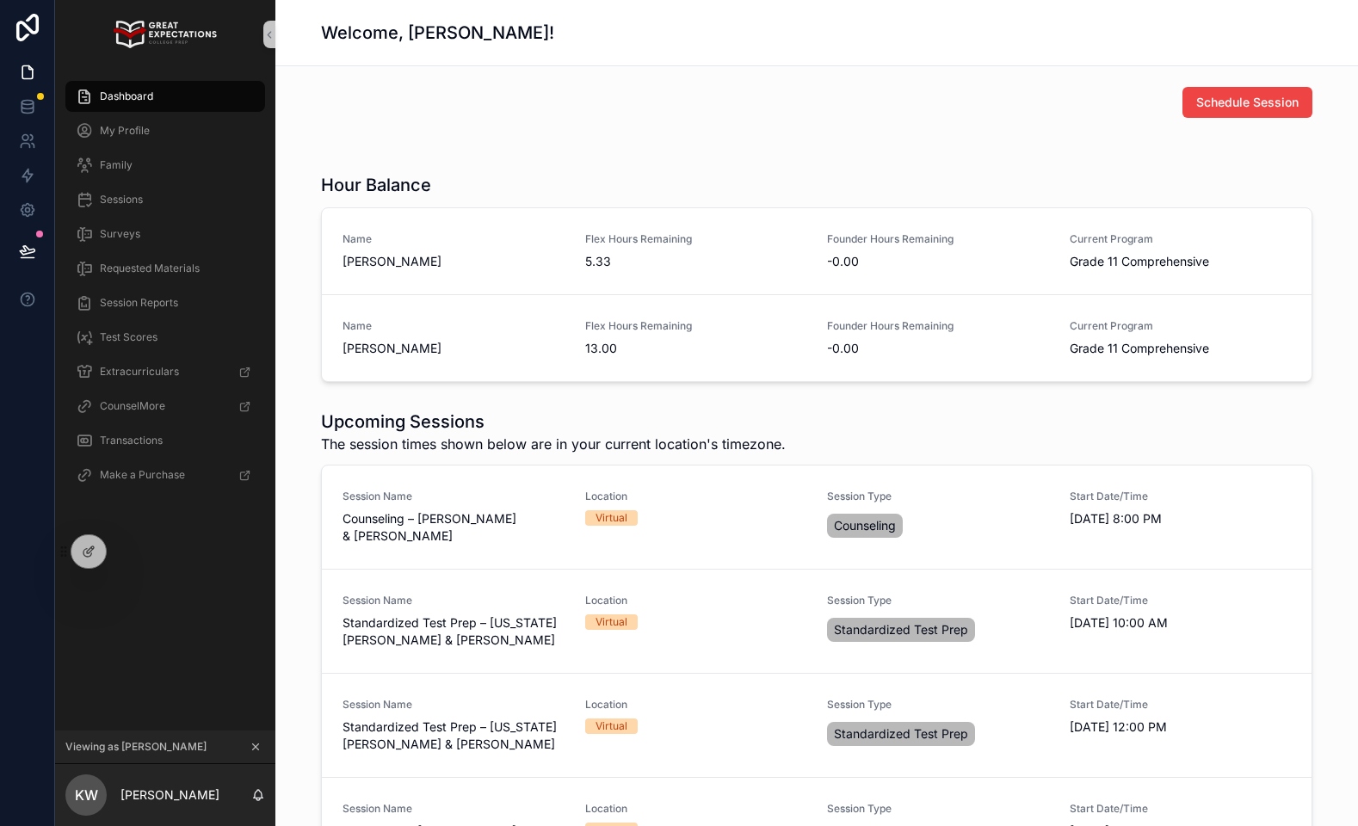
scroll to position [5, 0]
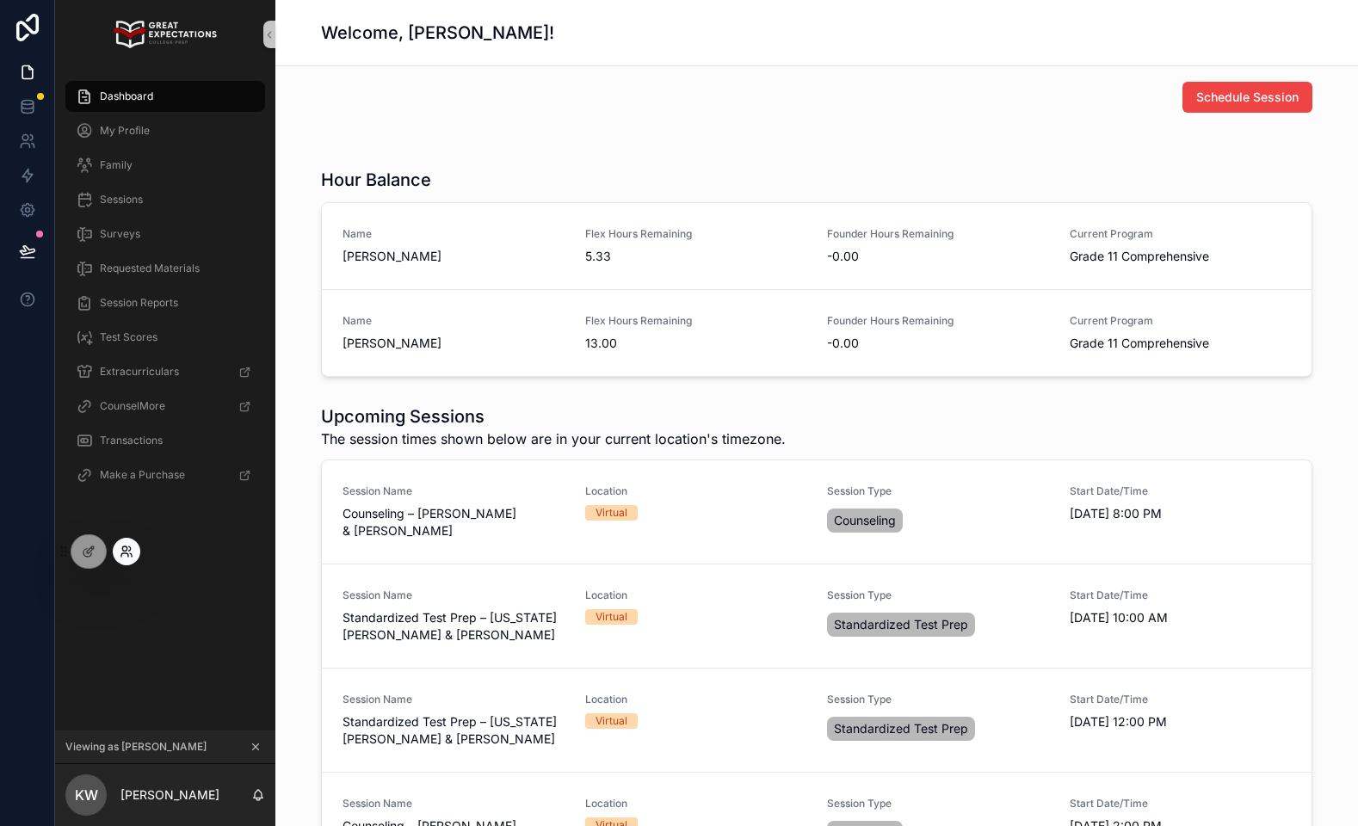
click at [121, 553] on icon at bounding box center [124, 554] width 7 height 3
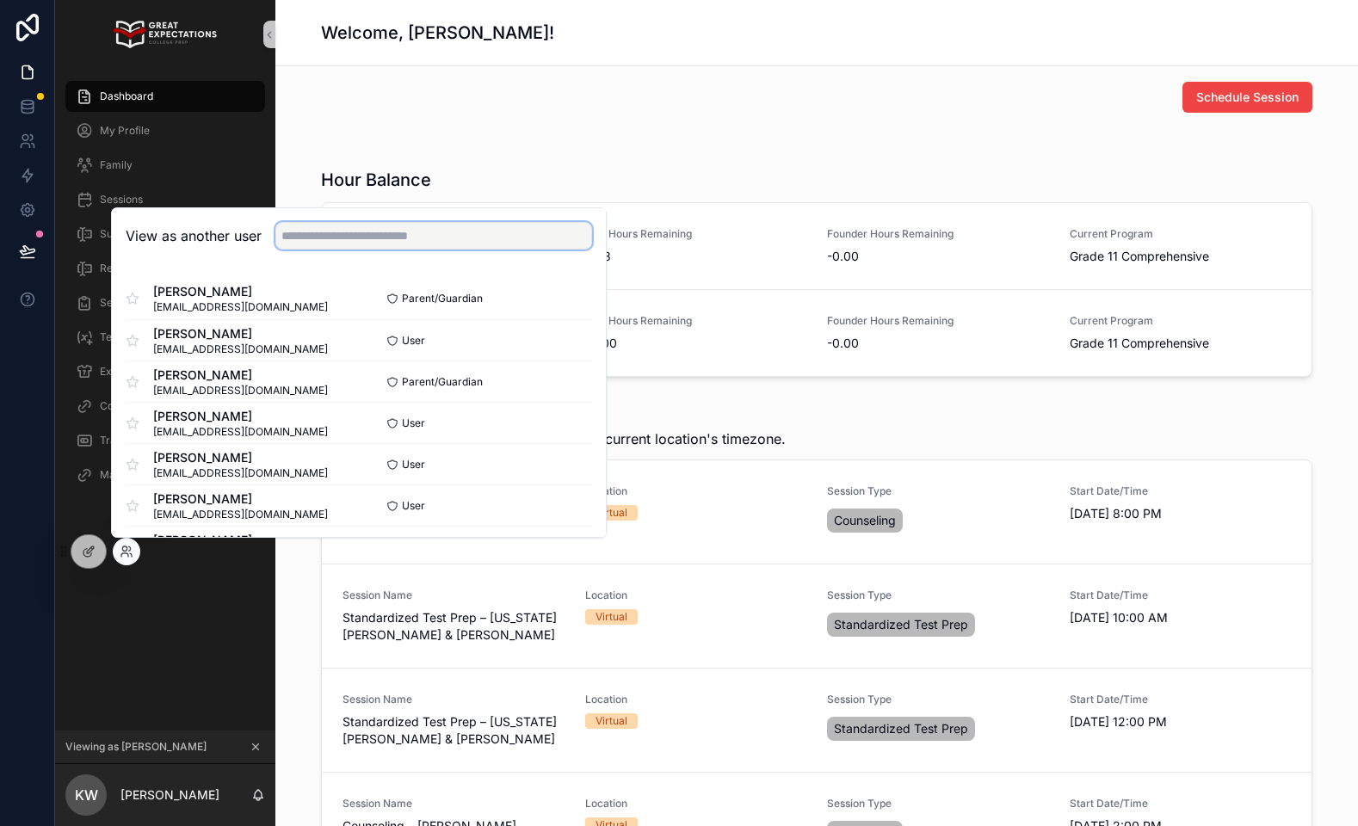
click at [353, 227] on input "text" at bounding box center [433, 236] width 317 height 28
type input "******"
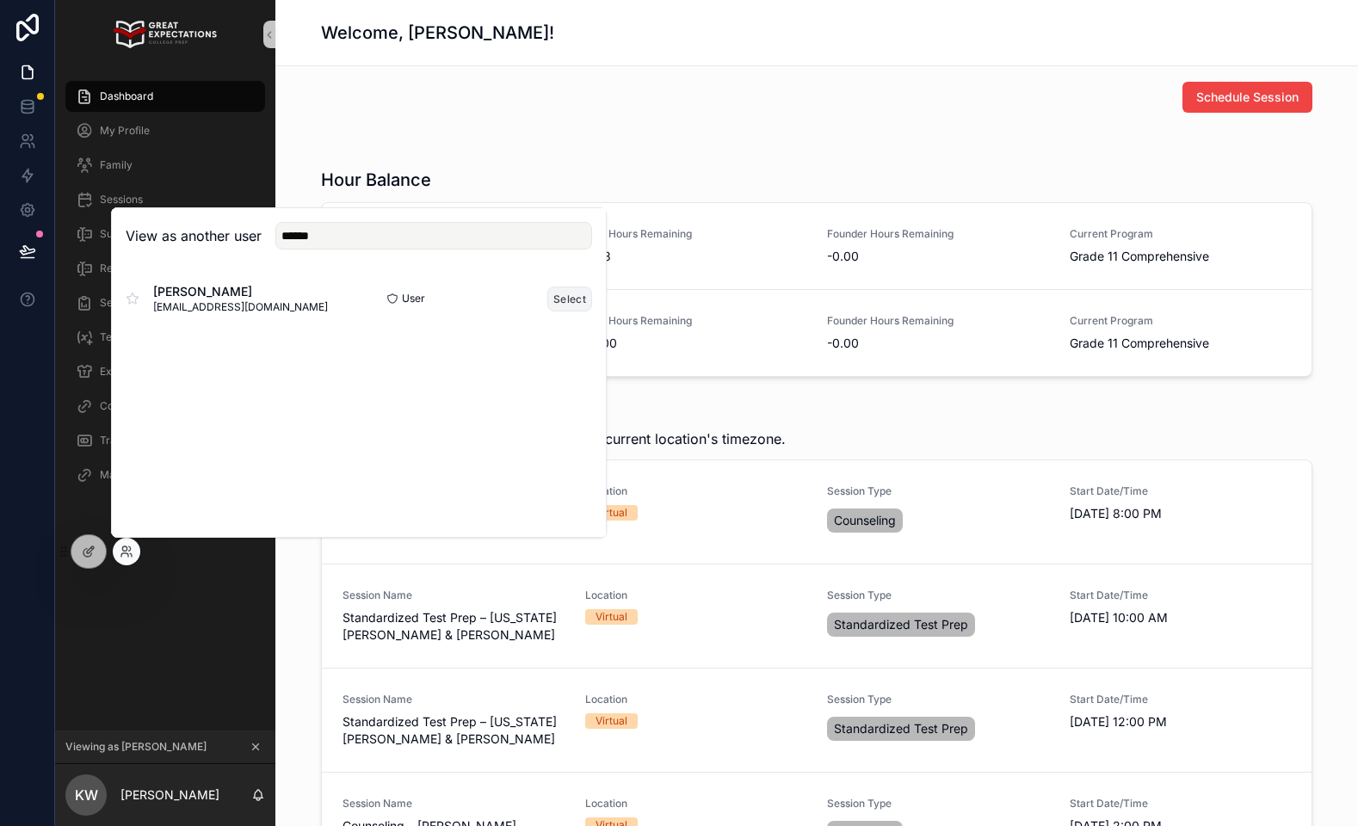
click at [552, 295] on button "Select" at bounding box center [569, 299] width 45 height 25
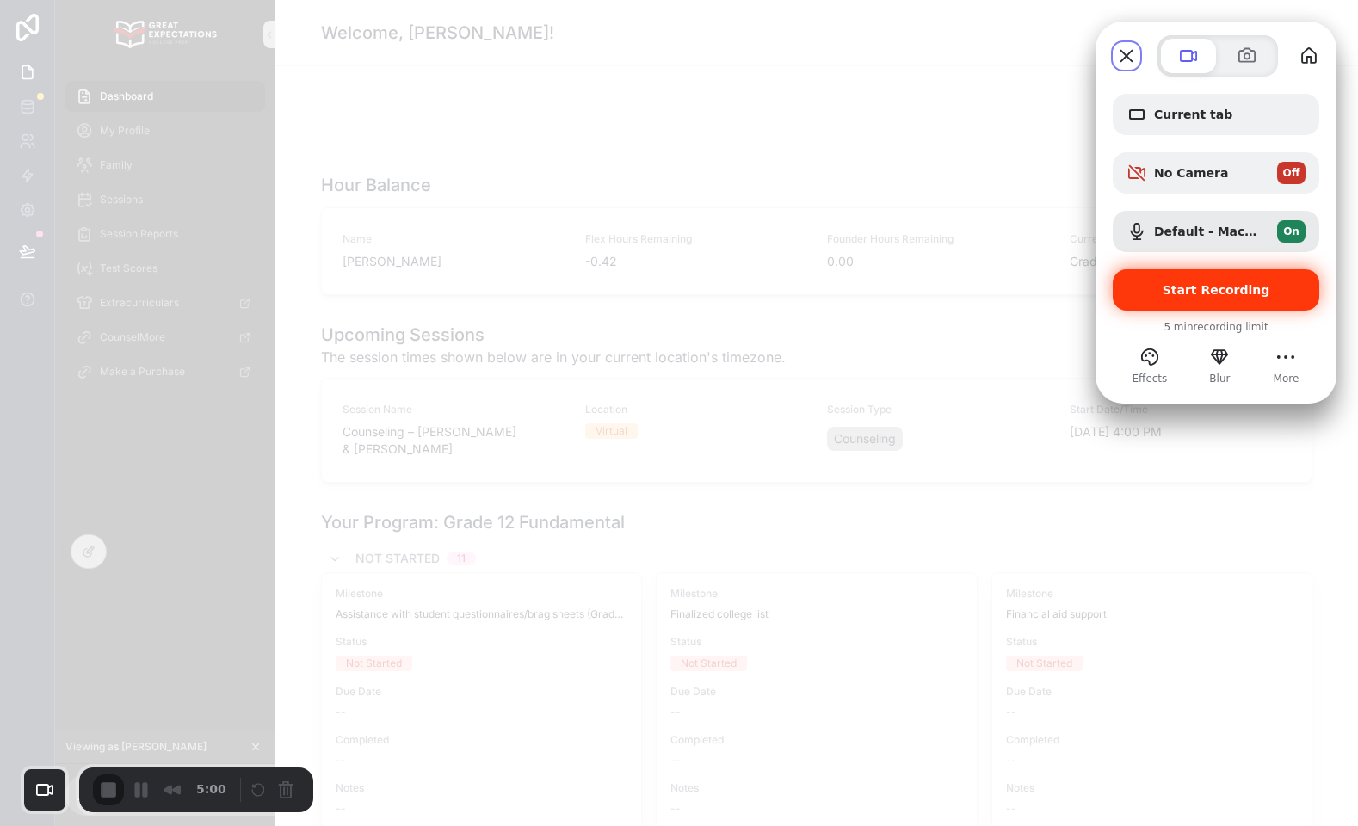
click at [1276, 287] on span "Start Recording" at bounding box center [1215, 290] width 179 height 14
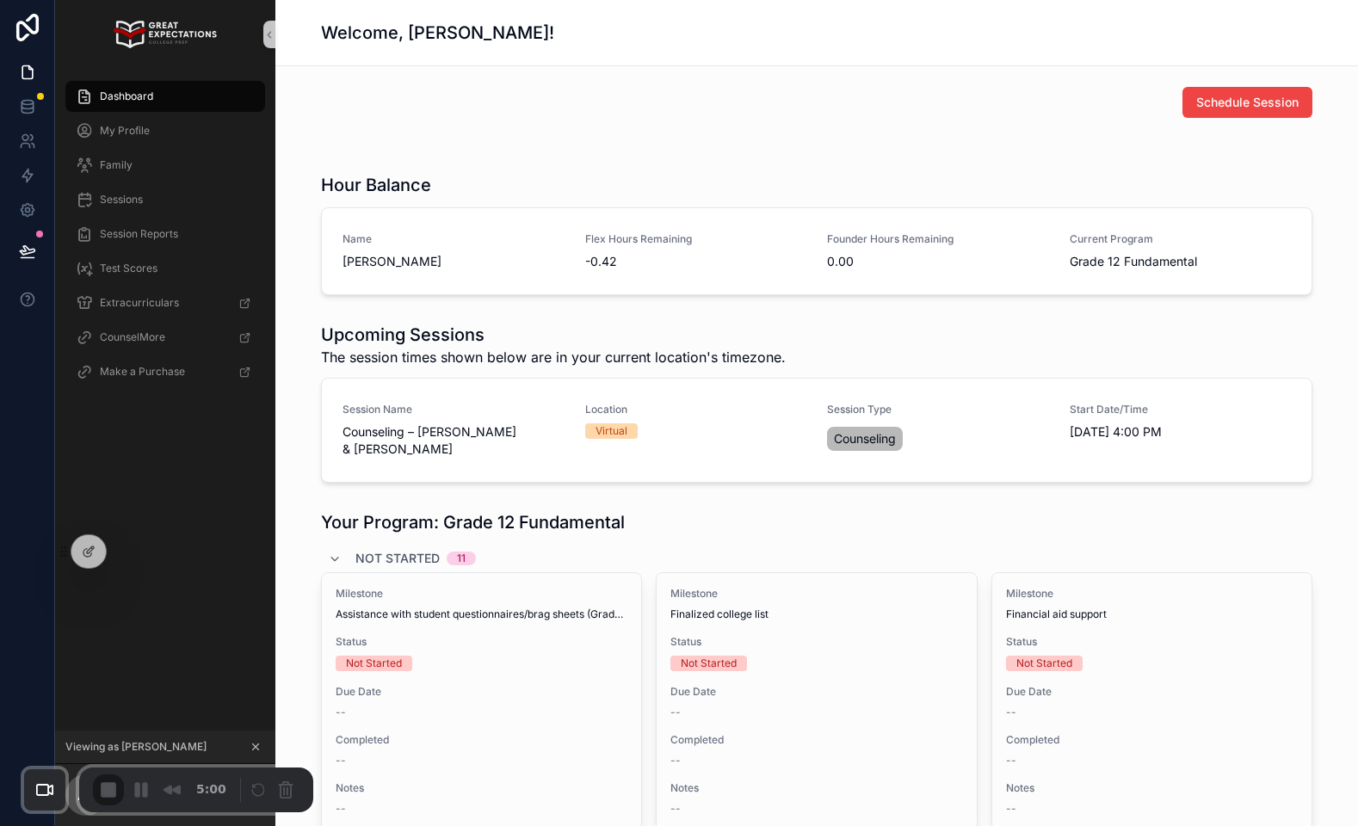
click at [114, 787] on span "End Recording" at bounding box center [110, 791] width 21 height 21
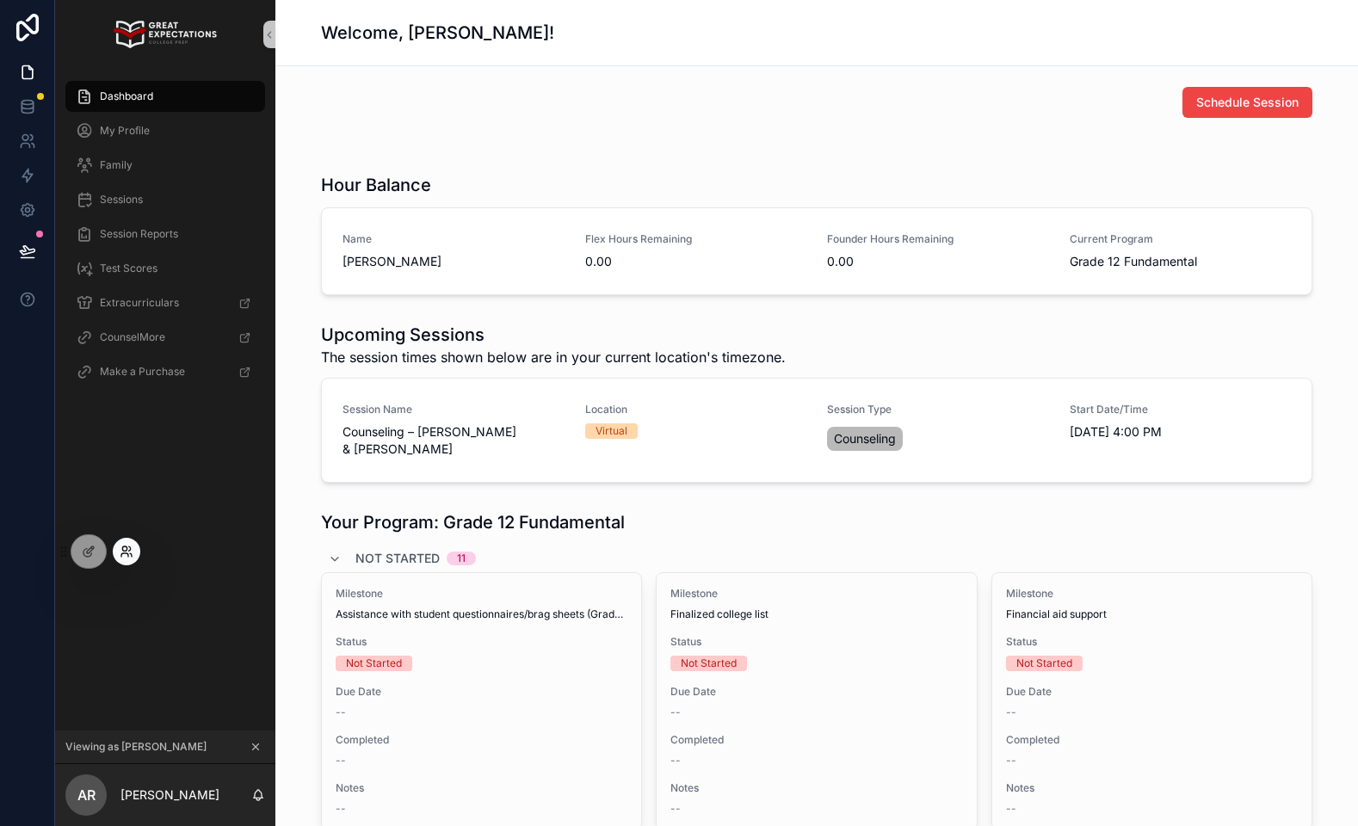
click at [126, 553] on icon at bounding box center [124, 554] width 7 height 3
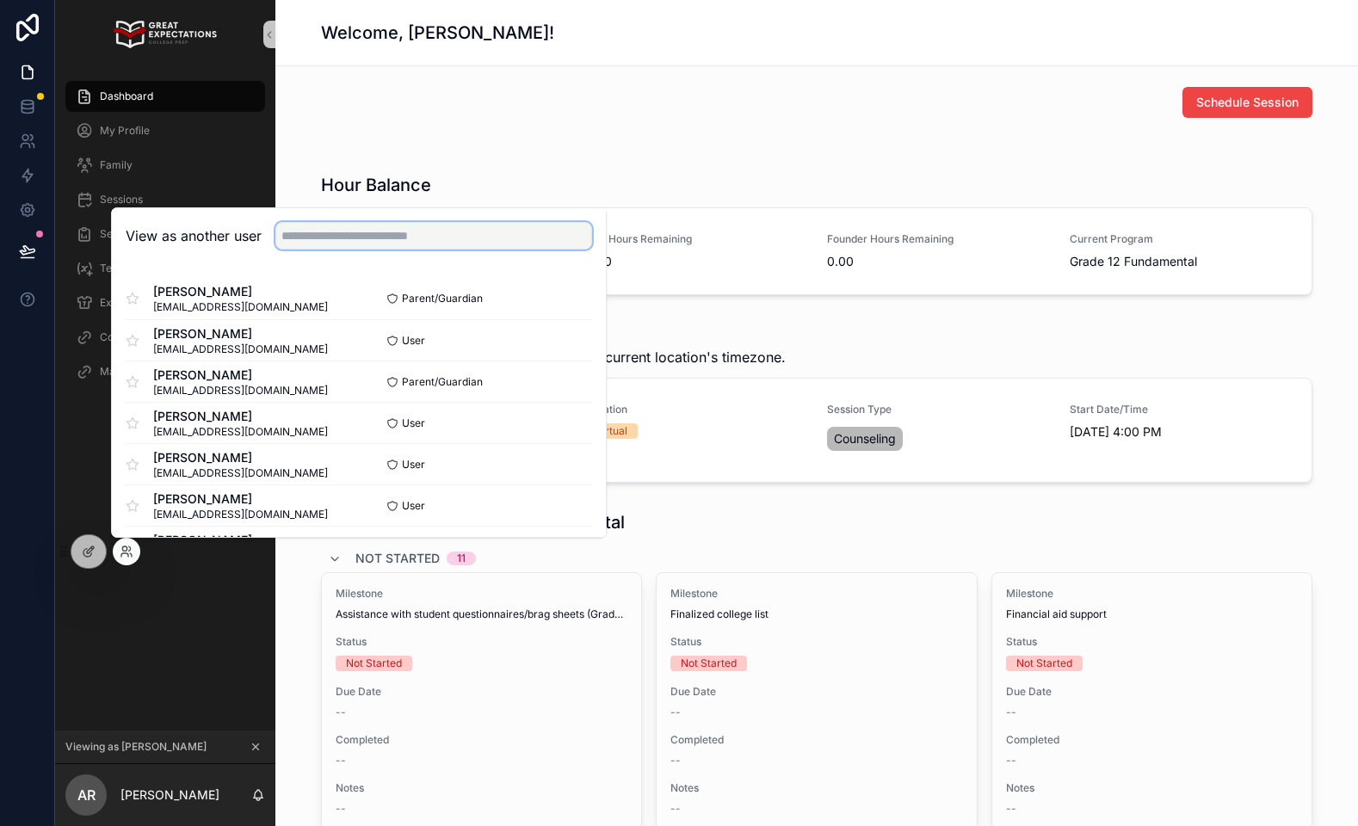
click at [360, 238] on input "text" at bounding box center [433, 236] width 317 height 28
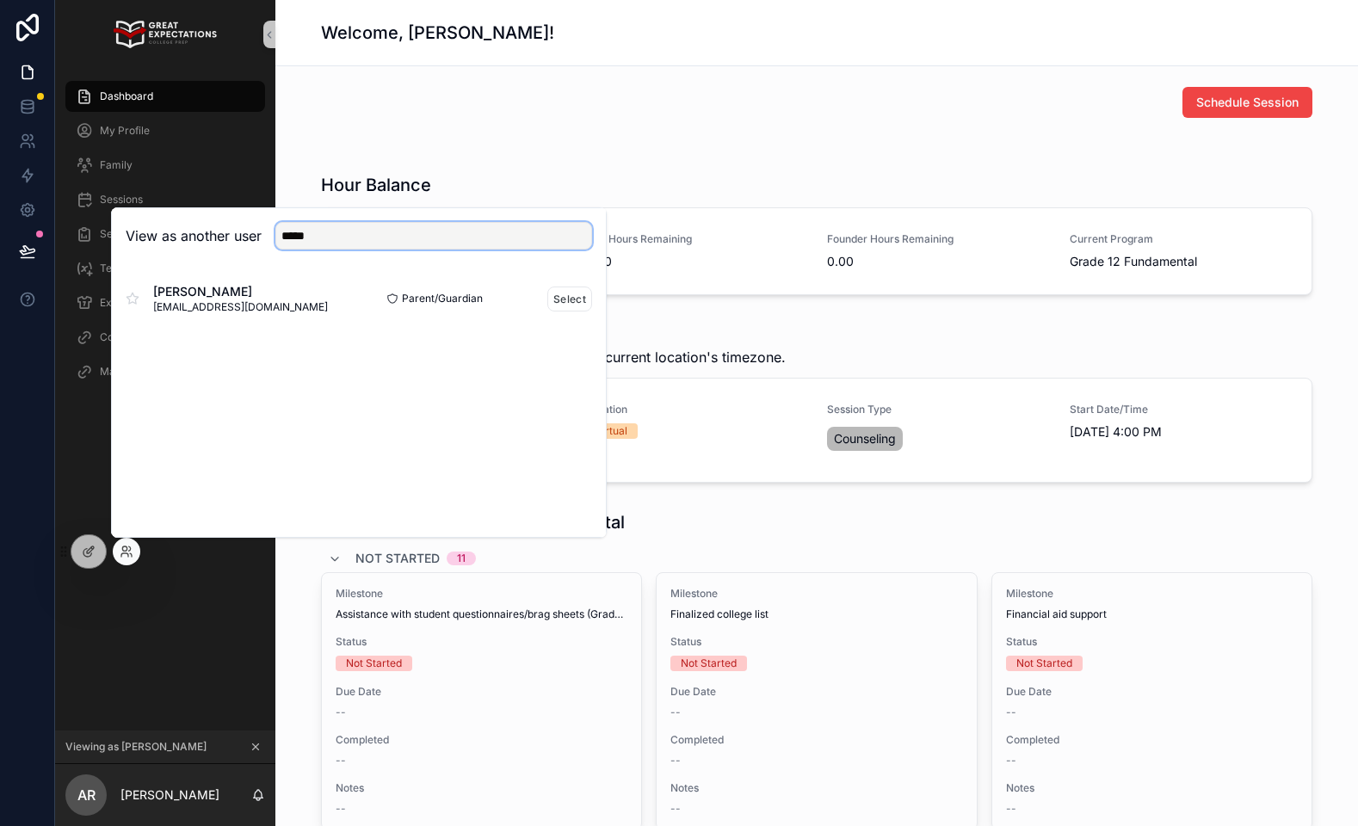
type input "*****"
click at [281, 293] on div "[PERSON_NAME] [EMAIL_ADDRESS][DOMAIN_NAME]" at bounding box center [242, 298] width 233 height 31
click at [580, 308] on button "Select" at bounding box center [569, 299] width 45 height 25
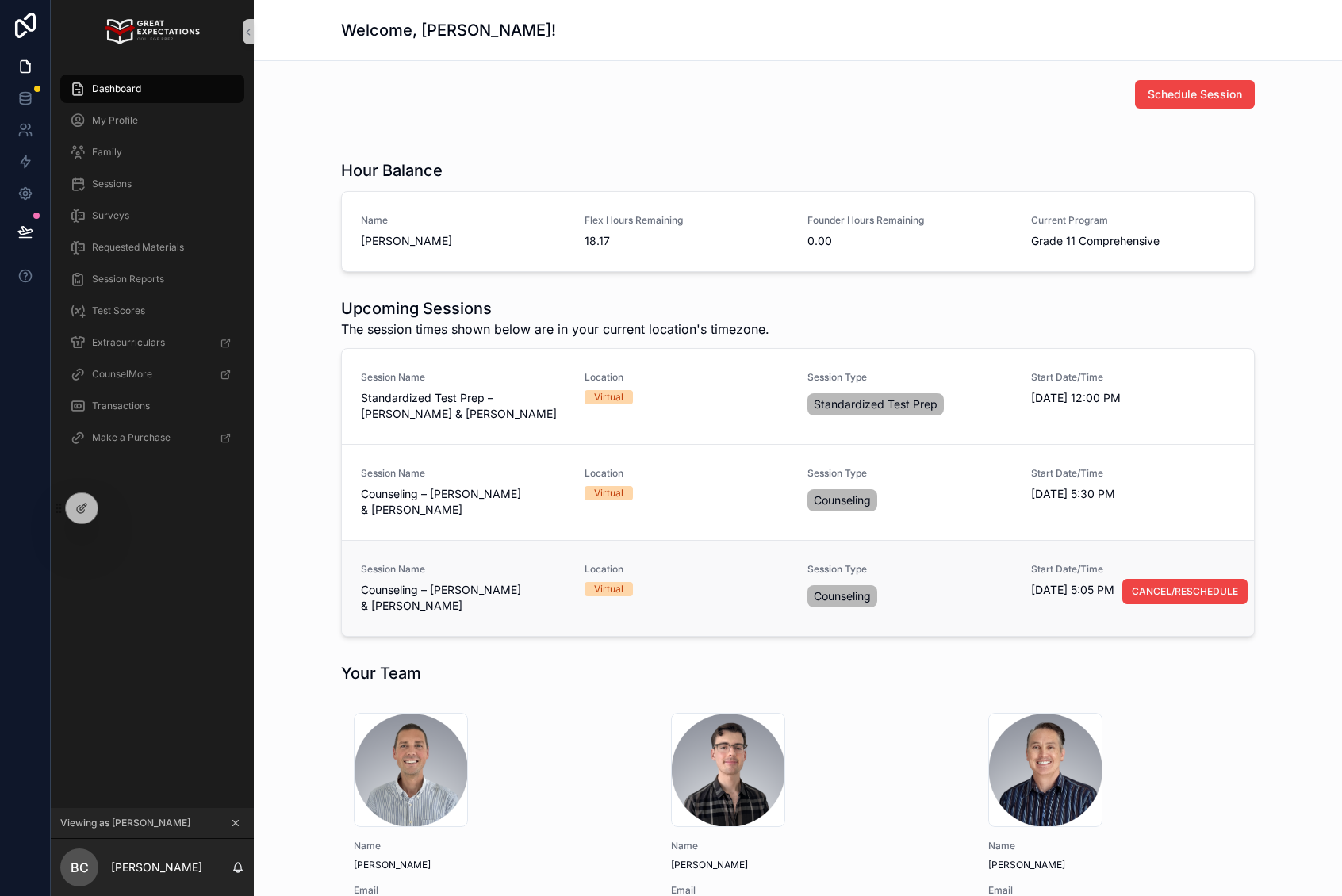
click at [1018, 576] on div "Session Name Counseling – Daniel Williams & Emma Bolch Location Virtual Session…" at bounding box center [798, 588] width 874 height 51
click at [990, 476] on span "Session Type" at bounding box center [910, 474] width 205 height 13
click at [970, 557] on div "Session Name Counseling – Daniel Williams & Emma Bolch Location Virtual Session…" at bounding box center [798, 588] width 912 height 96
